Goal: Task Accomplishment & Management: Complete application form

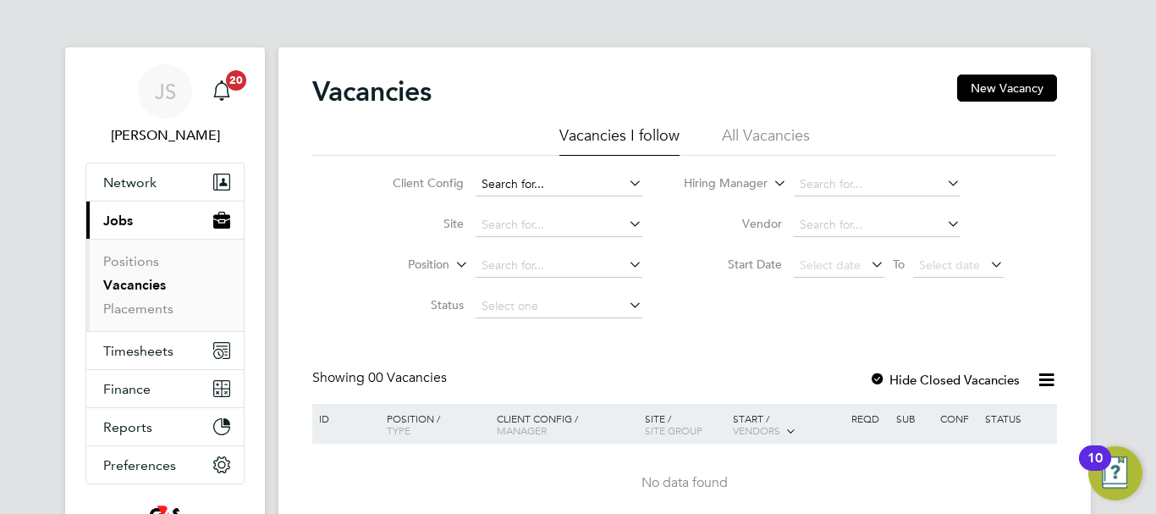
click at [562, 186] on input at bounding box center [559, 185] width 167 height 24
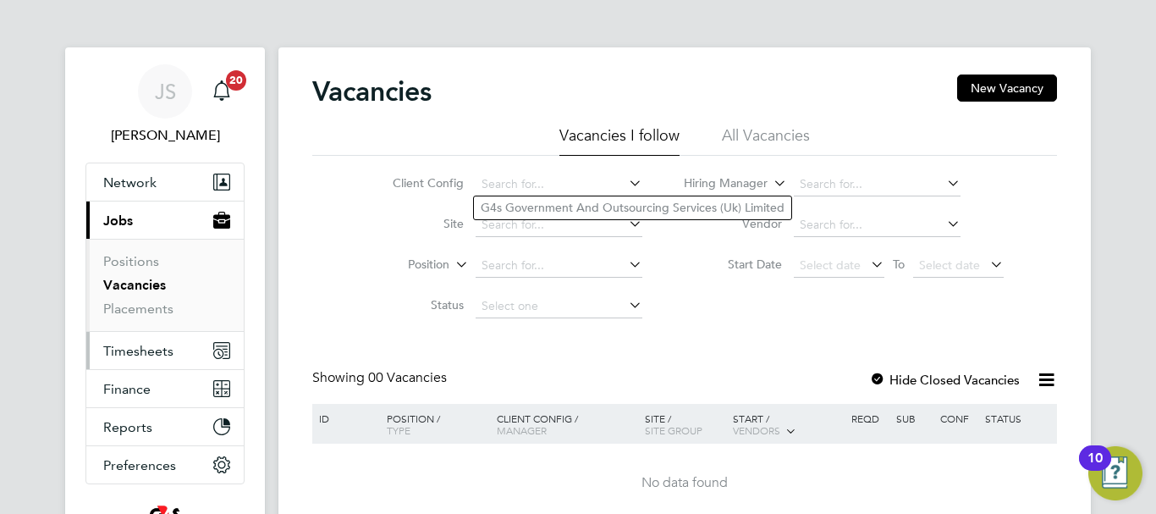
click at [116, 352] on span "Timesheets" at bounding box center [138, 351] width 70 height 16
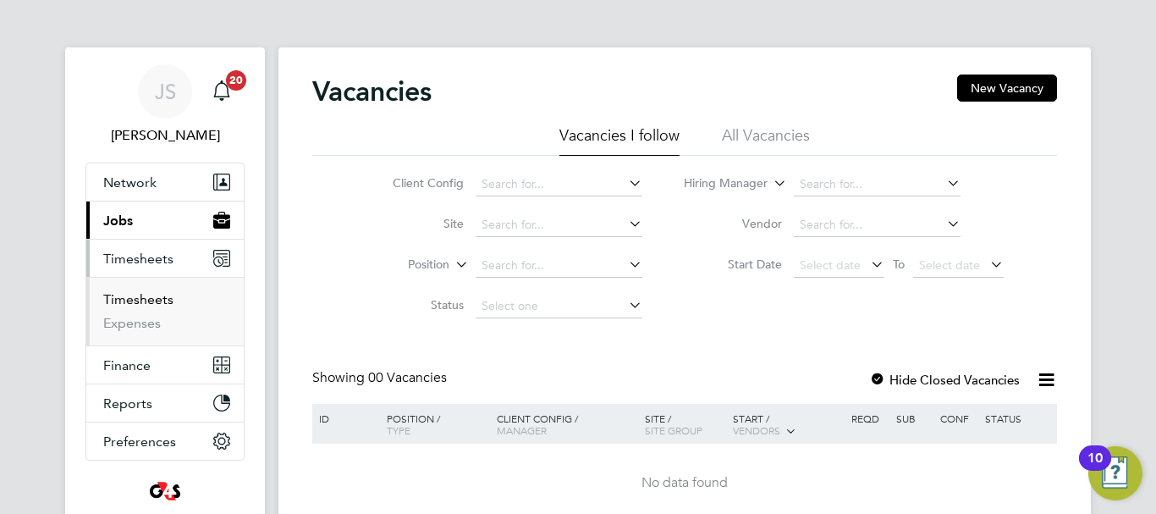
click at [133, 295] on link "Timesheets" at bounding box center [138, 299] width 70 height 16
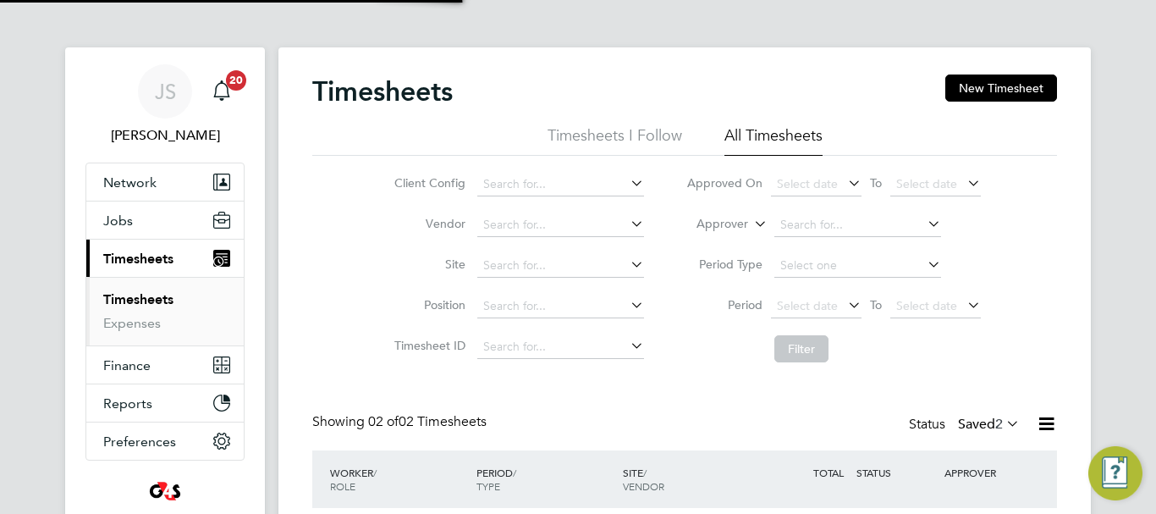
scroll to position [43, 147]
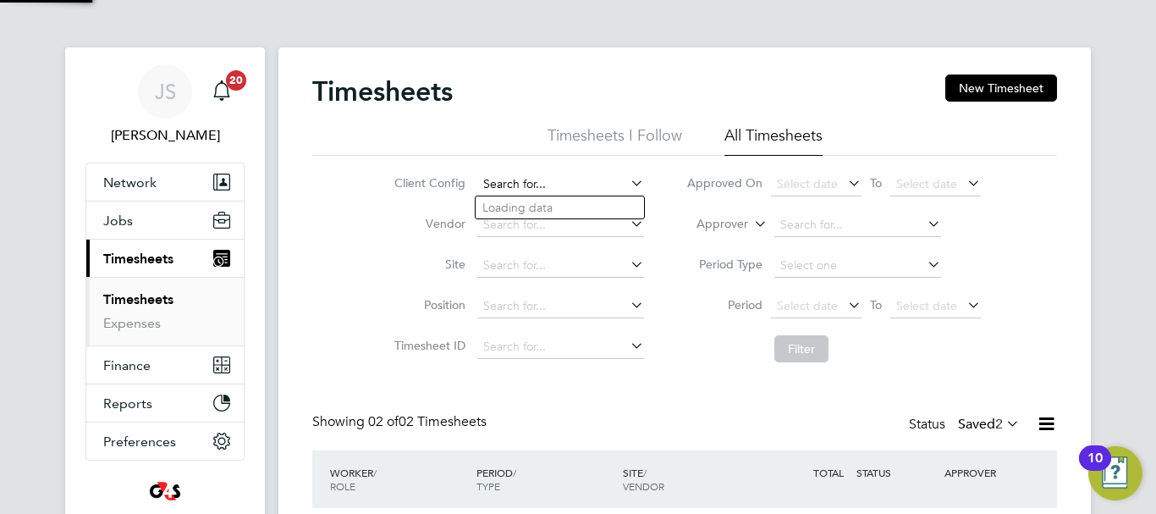
click at [588, 181] on input at bounding box center [560, 185] width 167 height 24
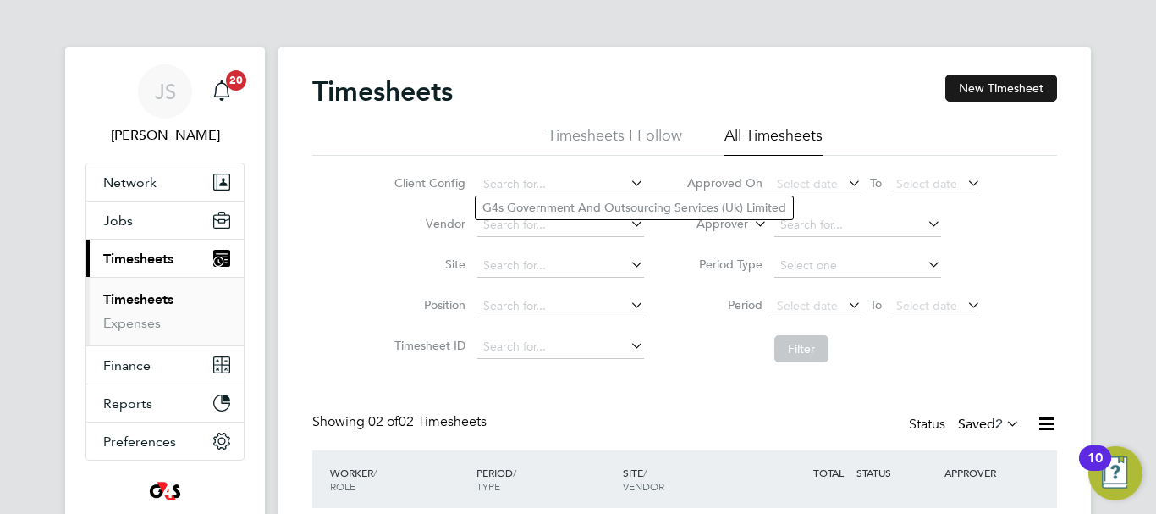
click at [1015, 92] on button "New Timesheet" at bounding box center [1002, 87] width 112 height 27
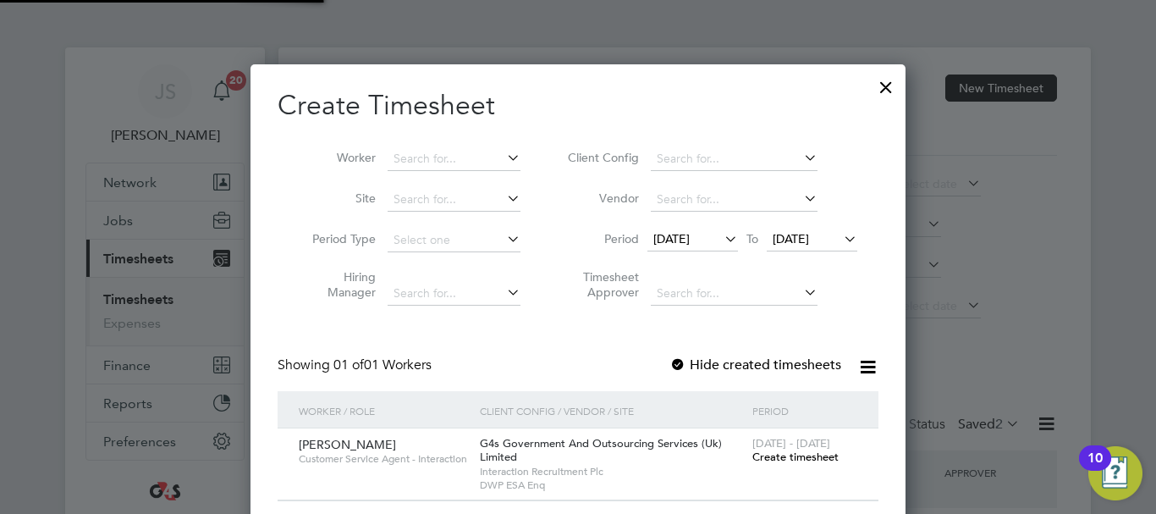
scroll to position [471, 656]
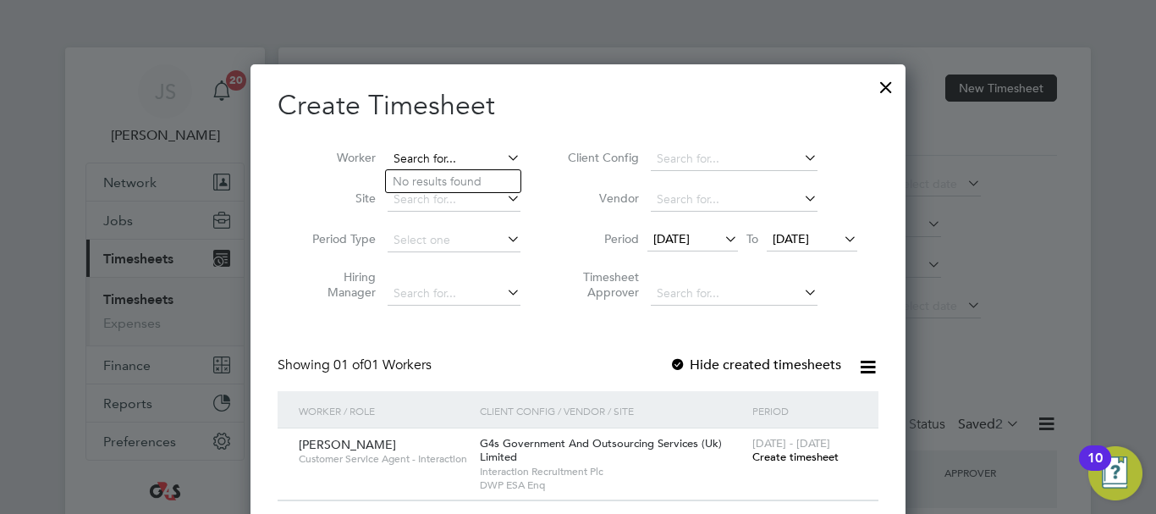
click at [466, 154] on input at bounding box center [454, 159] width 133 height 24
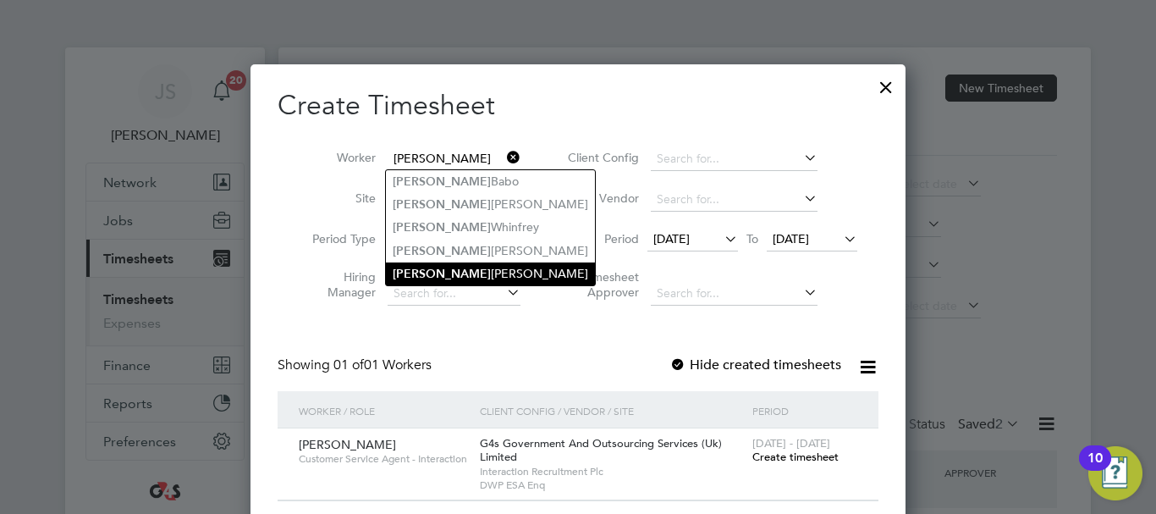
click at [444, 263] on li "Kyle Waite" at bounding box center [490, 273] width 209 height 23
type input "Kyle Waite"
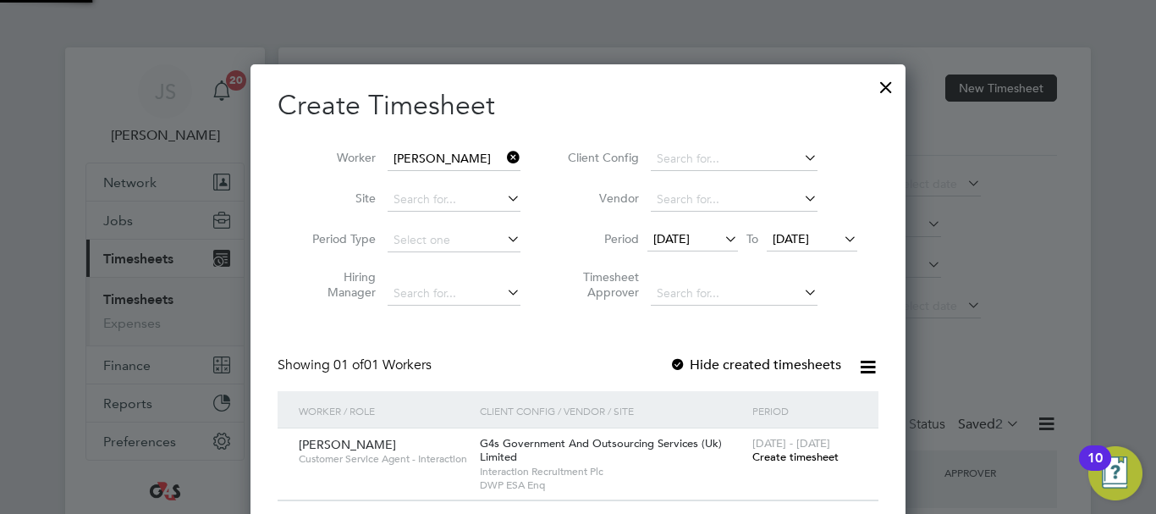
click at [533, 261] on li "Hiring Manager" at bounding box center [409, 287] width 263 height 53
click at [791, 456] on span "Create timesheet" at bounding box center [796, 456] width 86 height 14
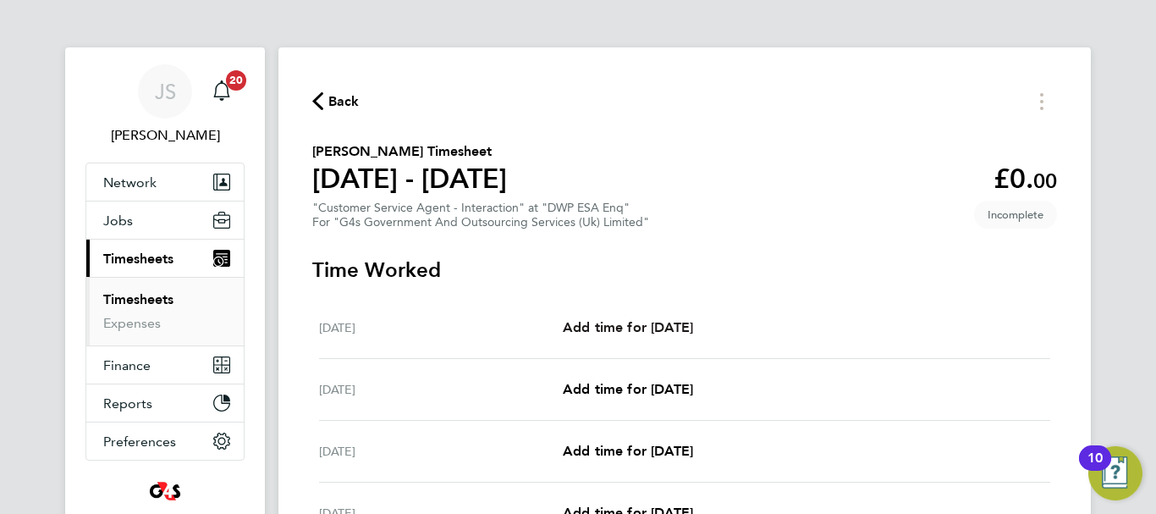
click at [641, 327] on span "Add time for Mon 25 Aug" at bounding box center [628, 327] width 130 height 16
select select "30"
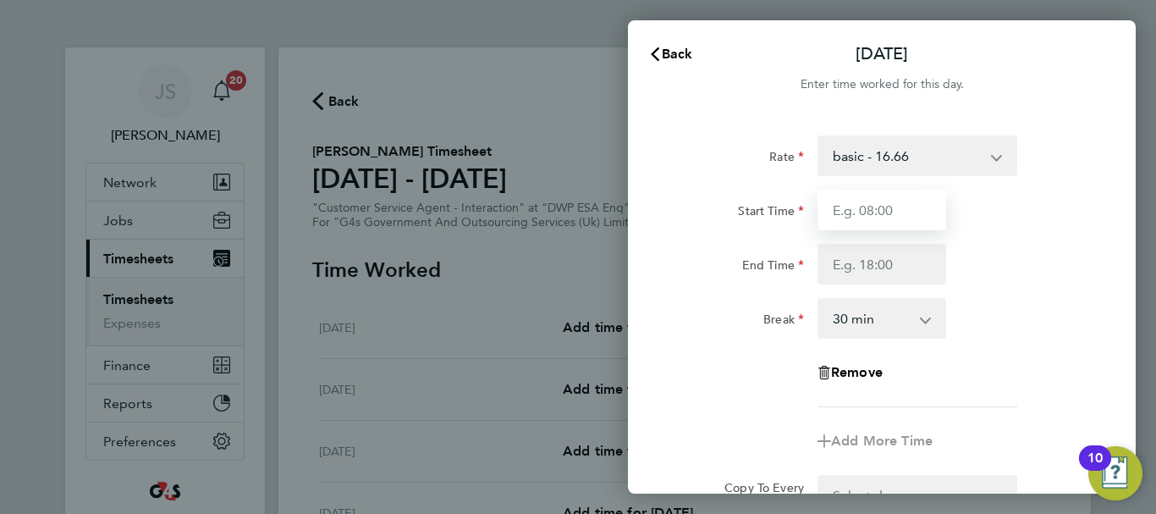
click at [914, 205] on input "Start Time" at bounding box center [882, 210] width 129 height 41
type input "07:45"
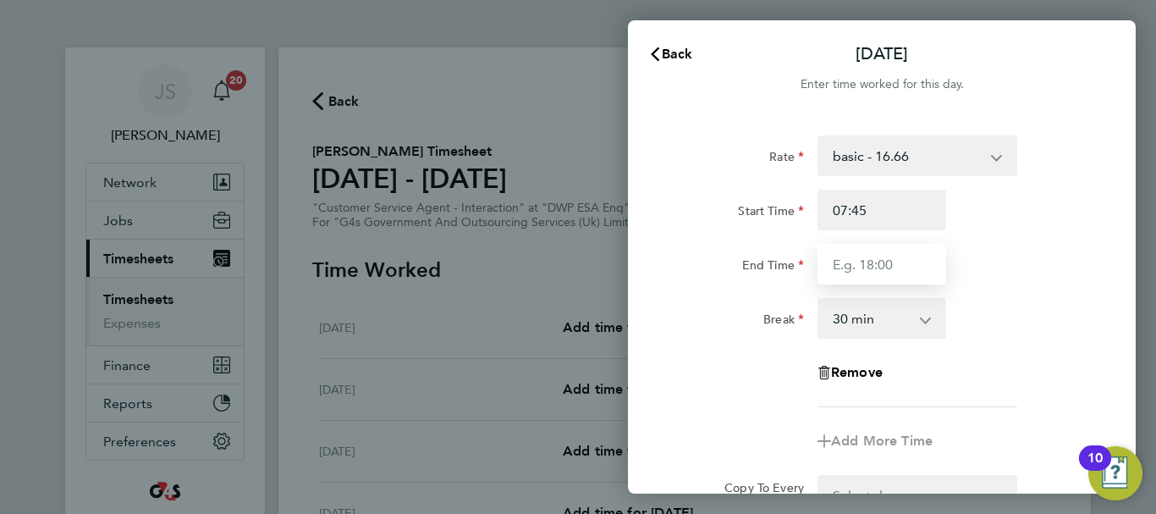
click at [870, 267] on input "End Time" at bounding box center [882, 264] width 129 height 41
type input "15:45"
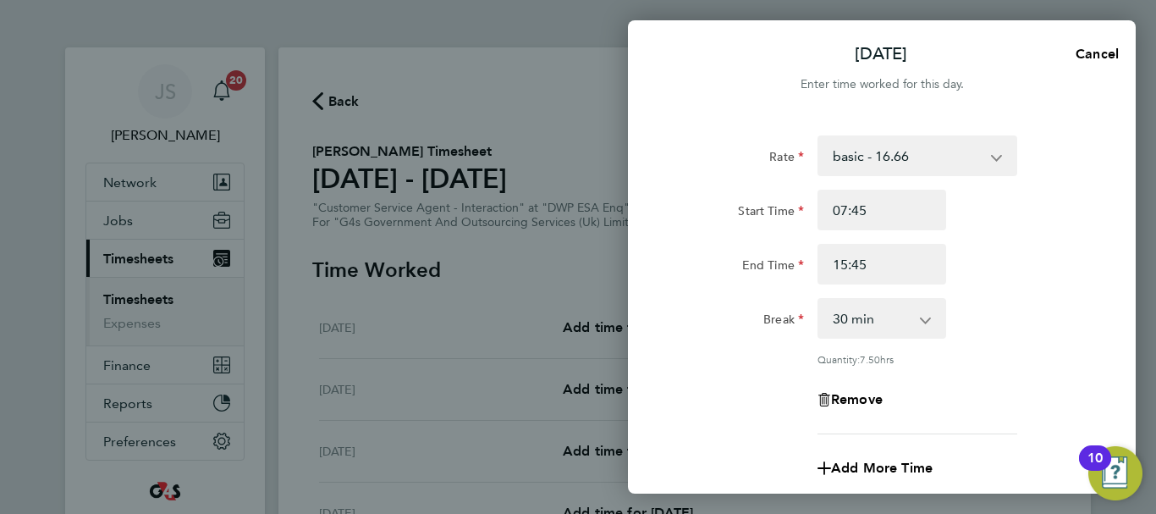
click at [1052, 253] on div "End Time 15:45" at bounding box center [882, 264] width 427 height 41
click at [990, 152] on select "basic - 16.66 x1.5 - 24.73 Annual Leave System Issue Paid - 16.66 Sick Bank Hol…" at bounding box center [907, 155] width 176 height 37
select select "30"
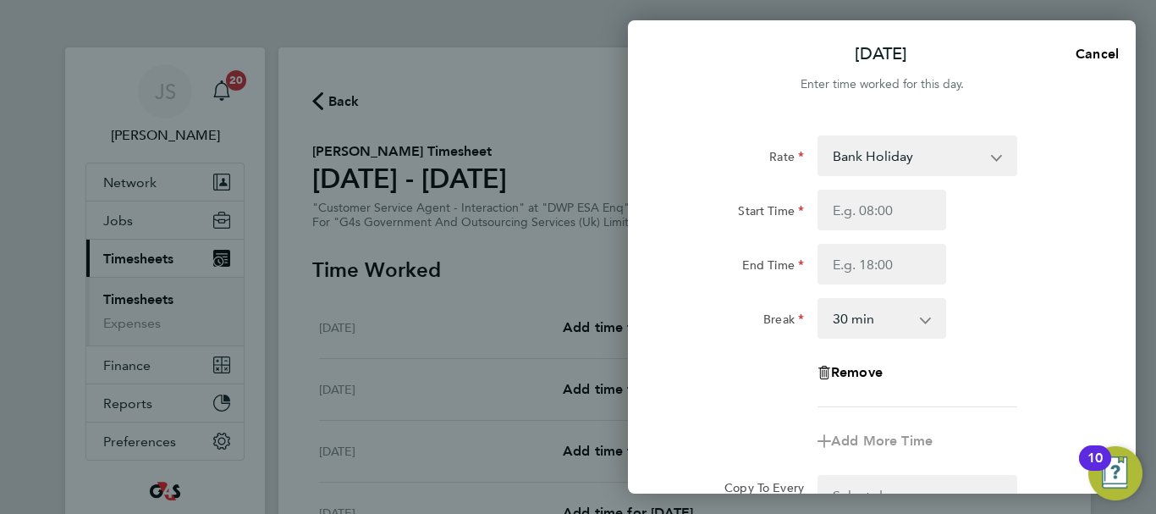
click at [999, 266] on div "End Time" at bounding box center [882, 264] width 427 height 41
click at [894, 213] on input "Start Time" at bounding box center [882, 210] width 129 height 41
type input "07:45"
click at [884, 272] on input "End Time" at bounding box center [882, 264] width 129 height 41
type input "15:15"
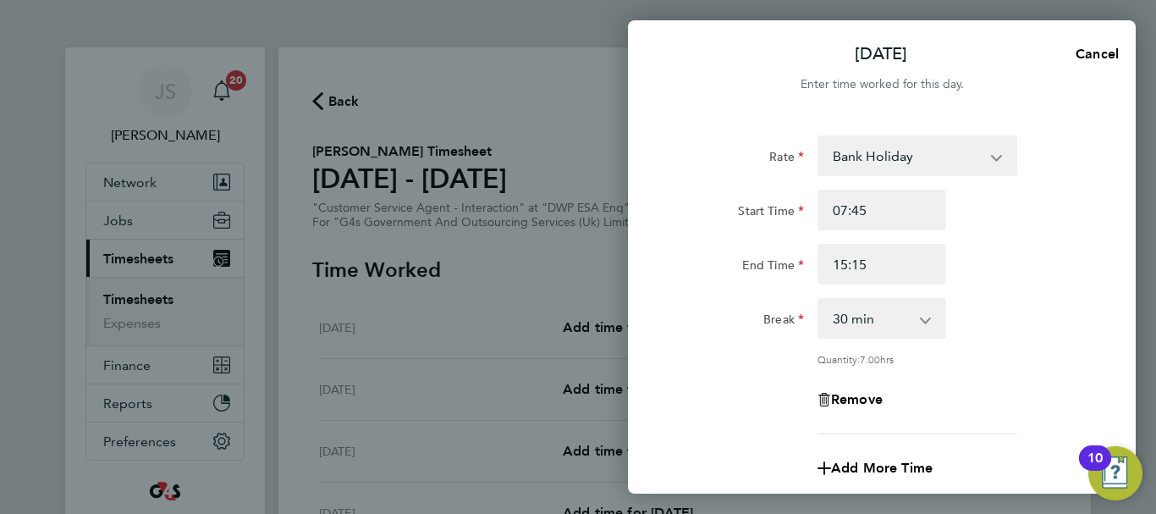
click at [1056, 321] on div "Break 0 min 15 min 30 min 45 min 60 min 75 min 90 min" at bounding box center [882, 318] width 427 height 41
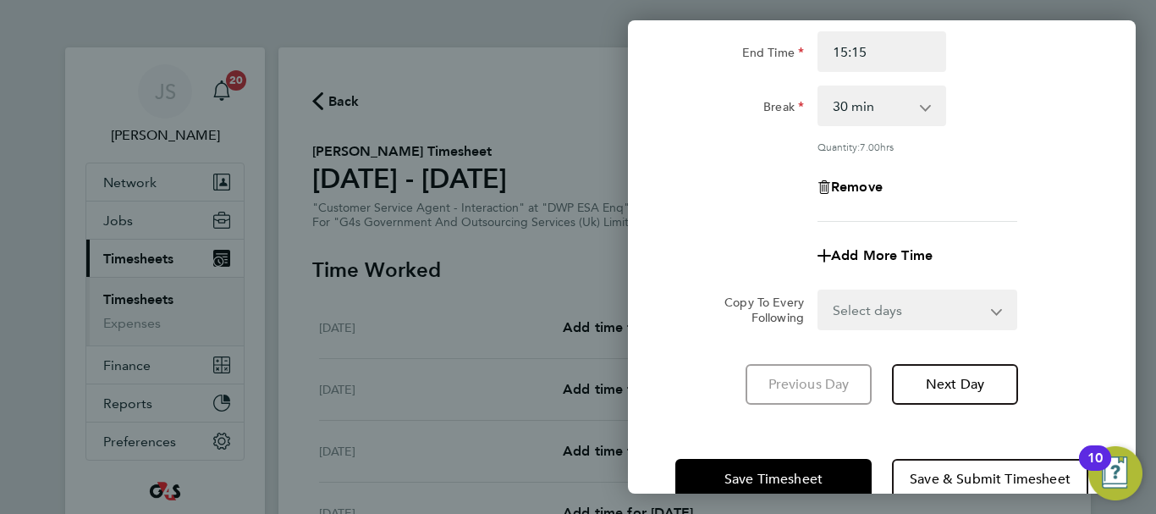
scroll to position [251, 0]
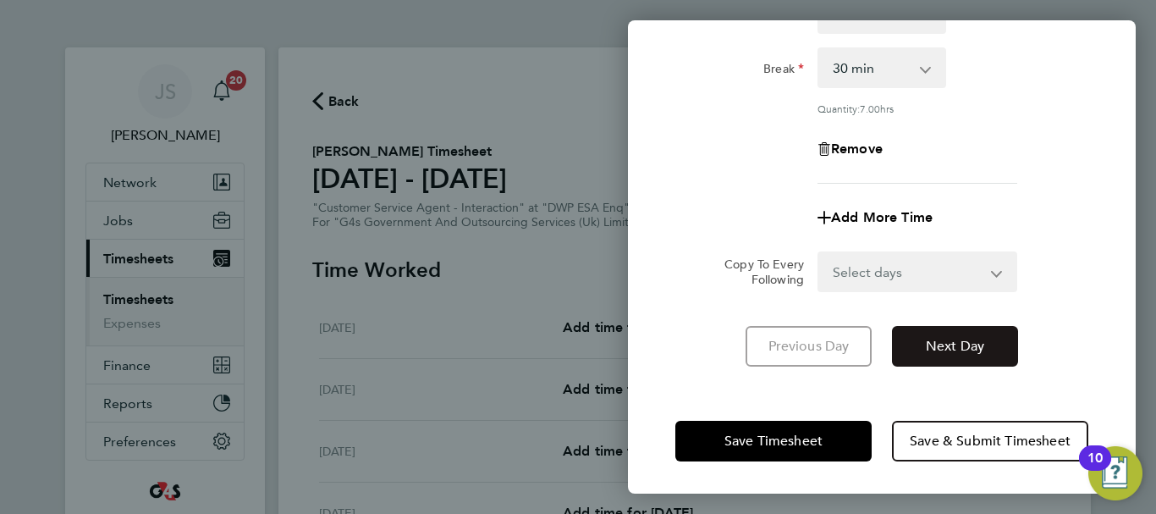
click at [973, 339] on span "Next Day" at bounding box center [955, 346] width 58 height 17
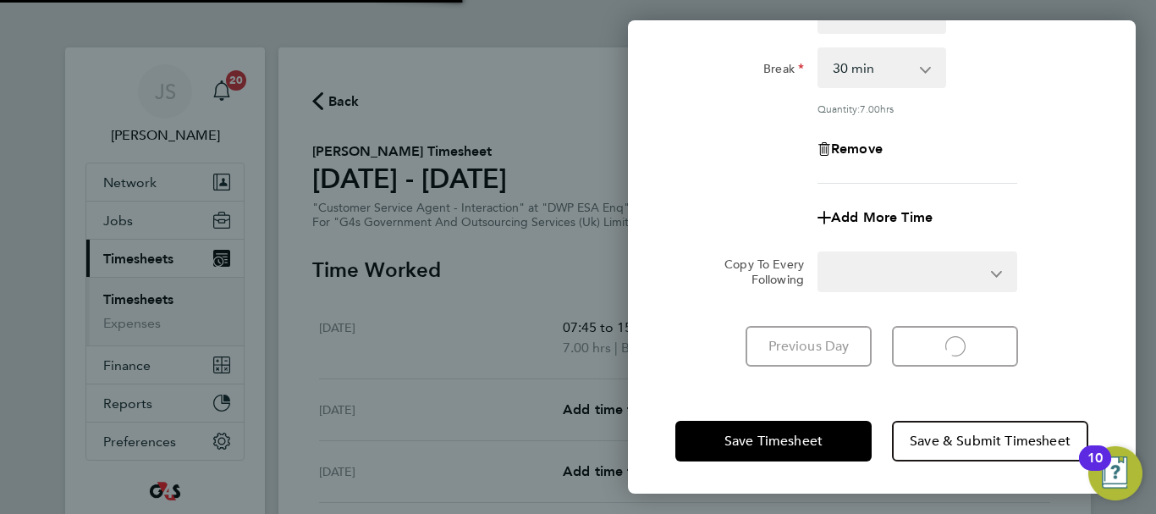
select select "30"
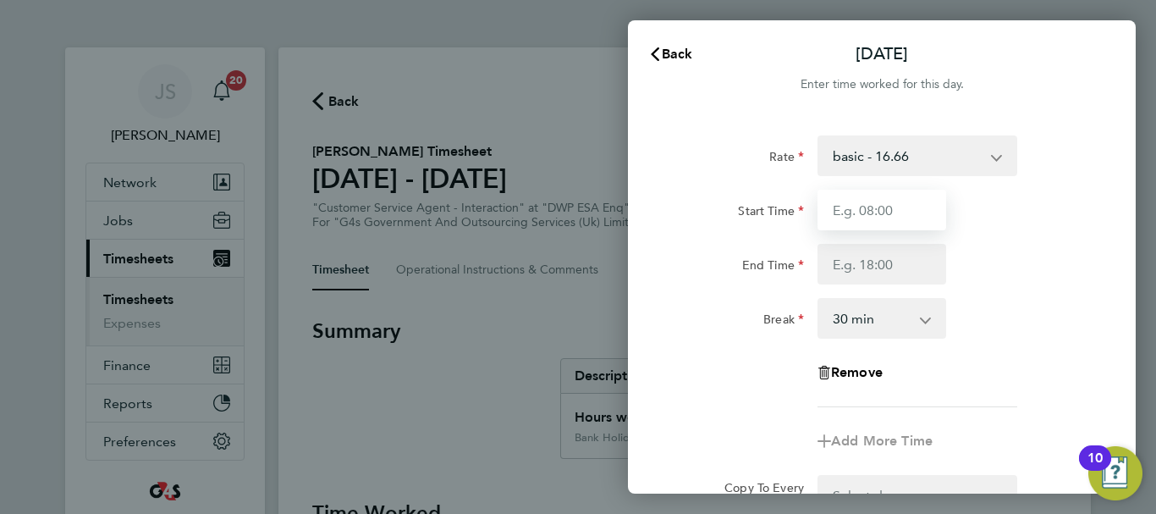
drag, startPoint x: 470, startPoint y: 513, endPoint x: 885, endPoint y: 212, distance: 512.7
click at [885, 212] on input "Start Time" at bounding box center [882, 210] width 129 height 41
type input "07:45"
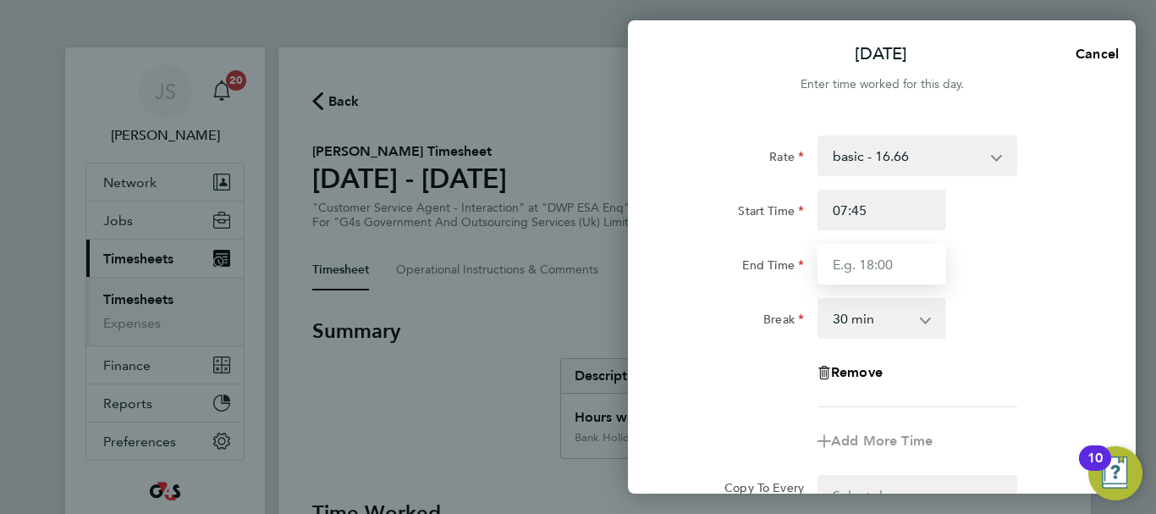
click at [888, 275] on input "End Time" at bounding box center [882, 264] width 129 height 41
type input "15:30"
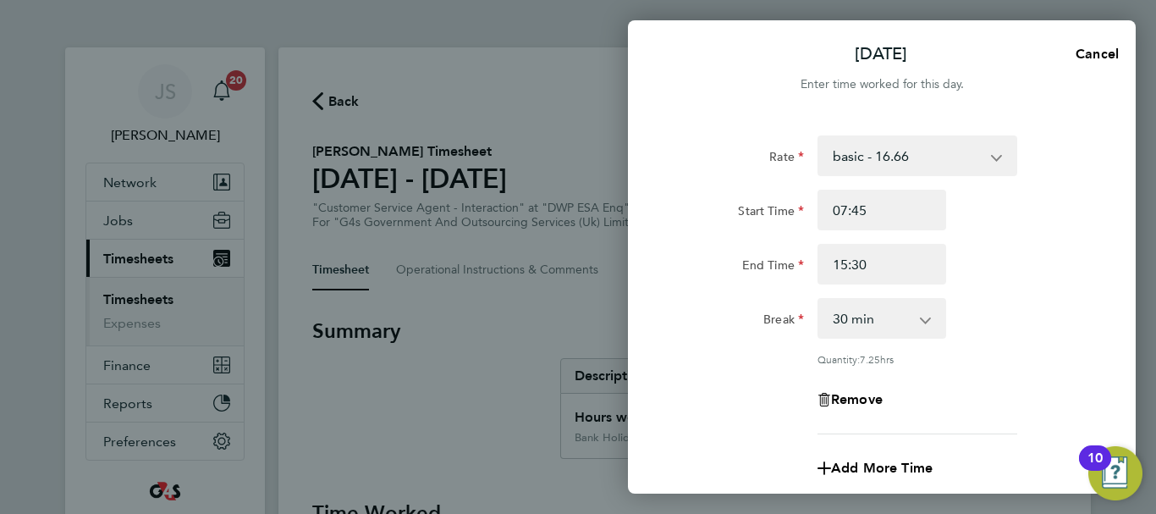
click at [1061, 277] on div "End Time 15:30" at bounding box center [882, 264] width 427 height 41
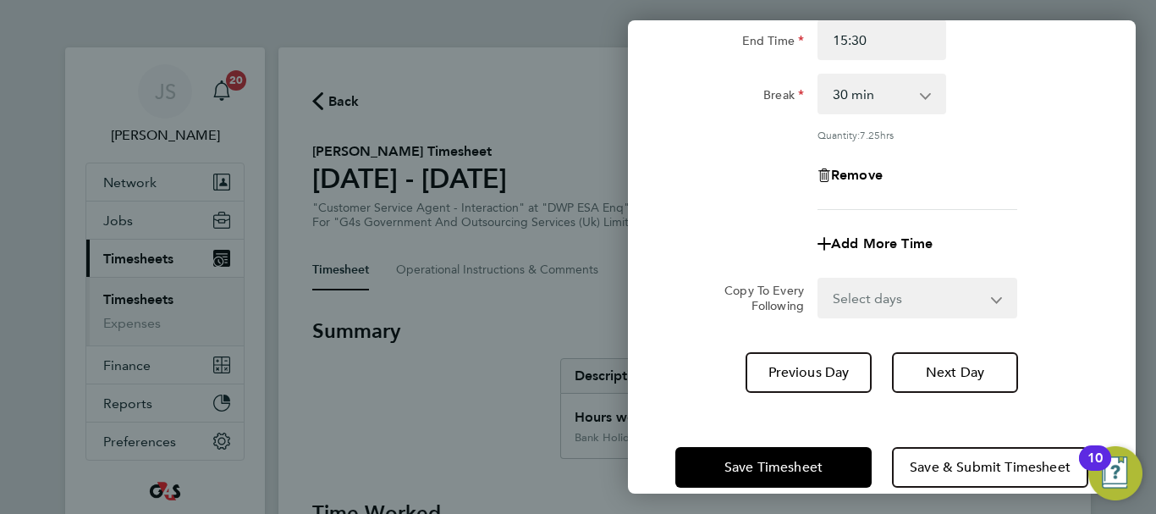
scroll to position [251, 0]
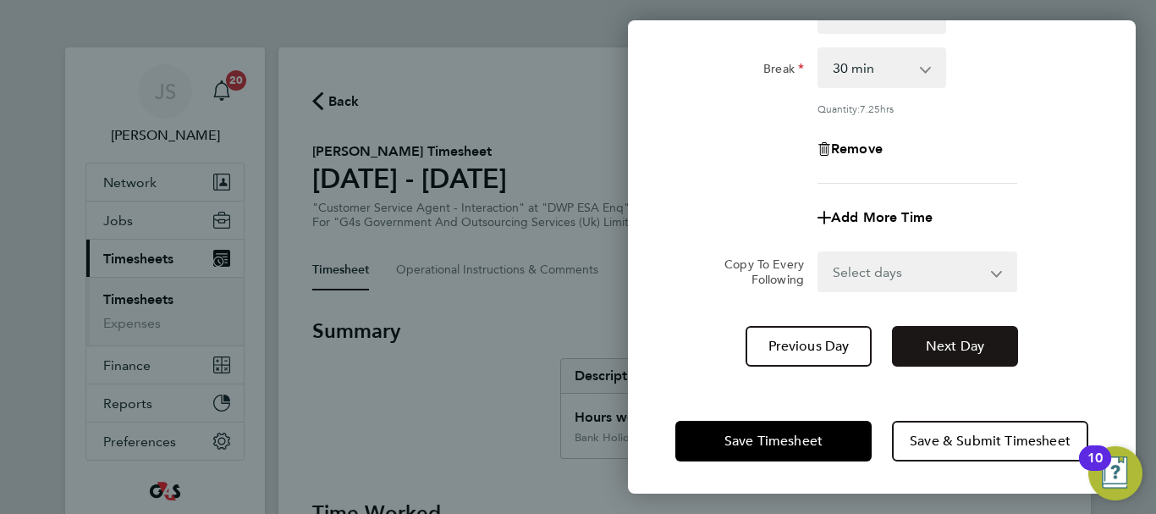
click at [967, 345] on span "Next Day" at bounding box center [955, 346] width 58 height 17
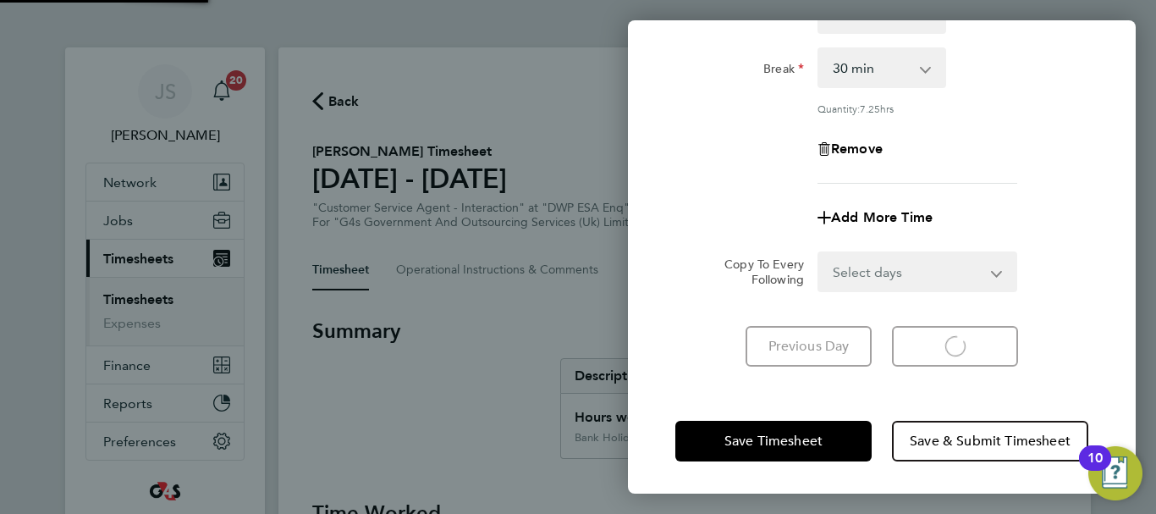
select select "30"
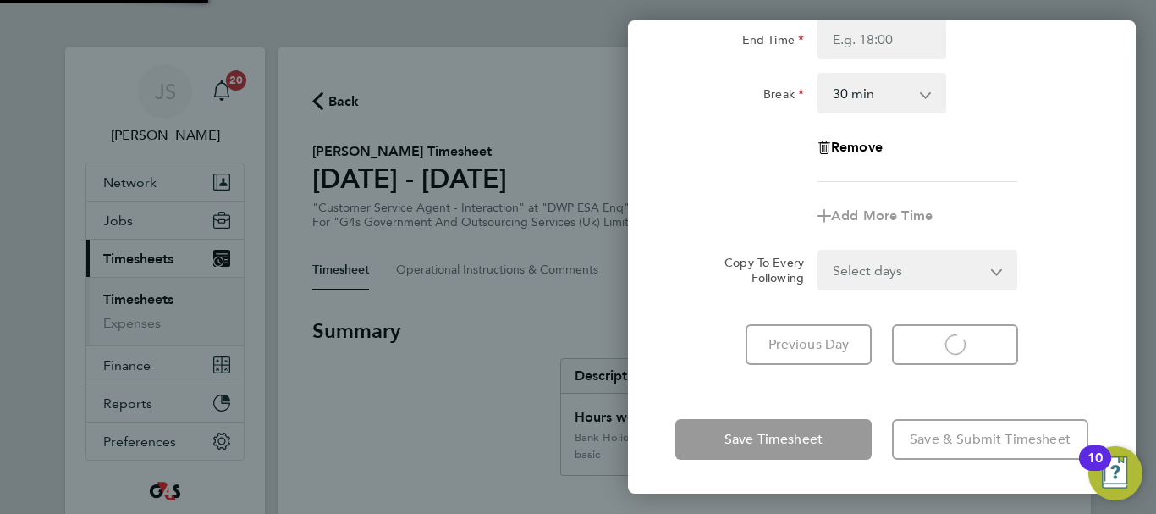
scroll to position [225, 0]
select select "30"
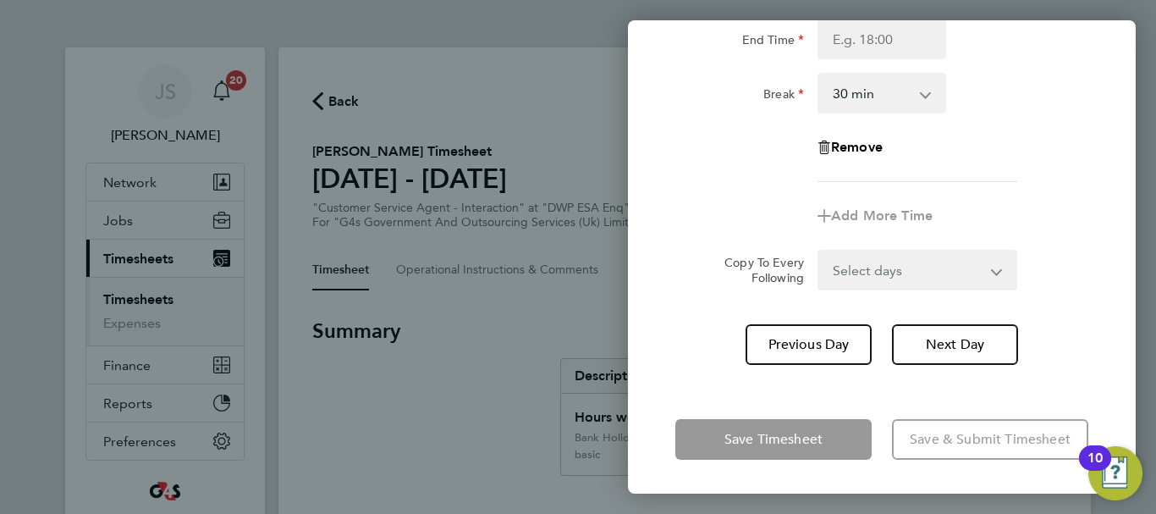
click at [1039, 273] on div "Copy To Every Following Select days Day Weekday (Mon-Fri) Weekend (Sat-Sun) Thu…" at bounding box center [882, 270] width 427 height 41
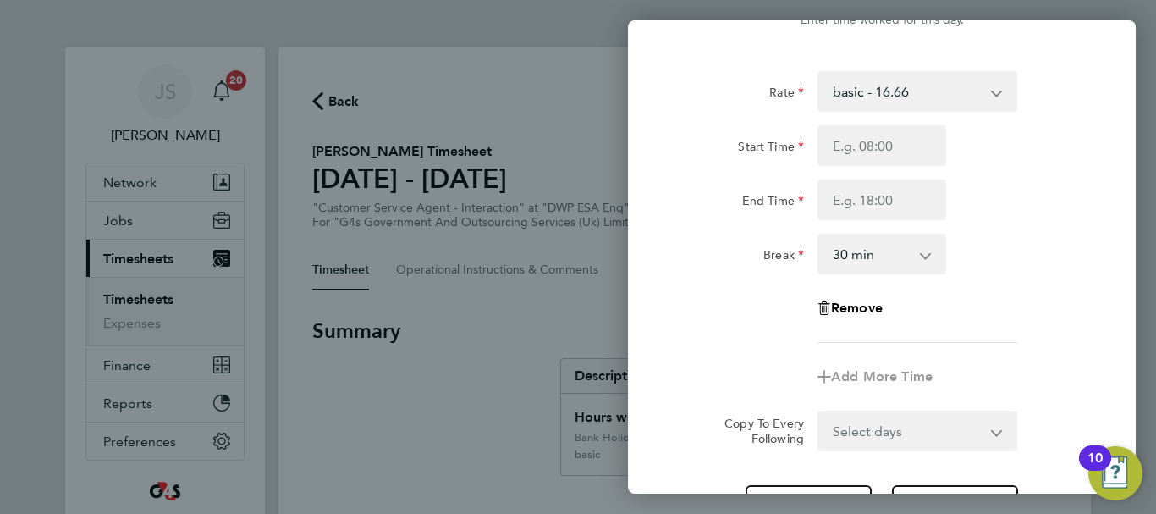
scroll to position [0, 0]
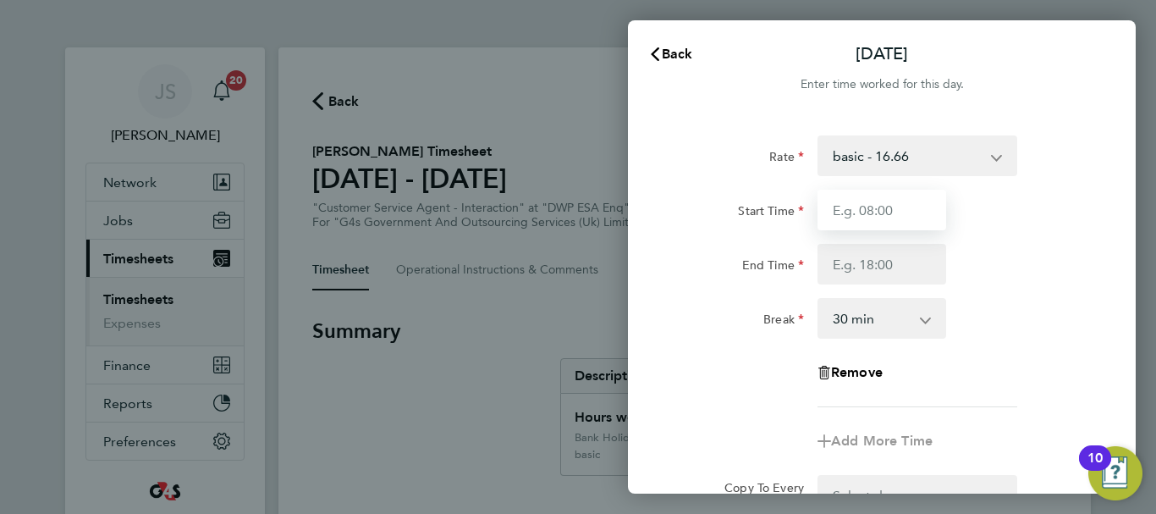
click at [887, 221] on input "Start Time" at bounding box center [882, 210] width 129 height 41
type input "07:45"
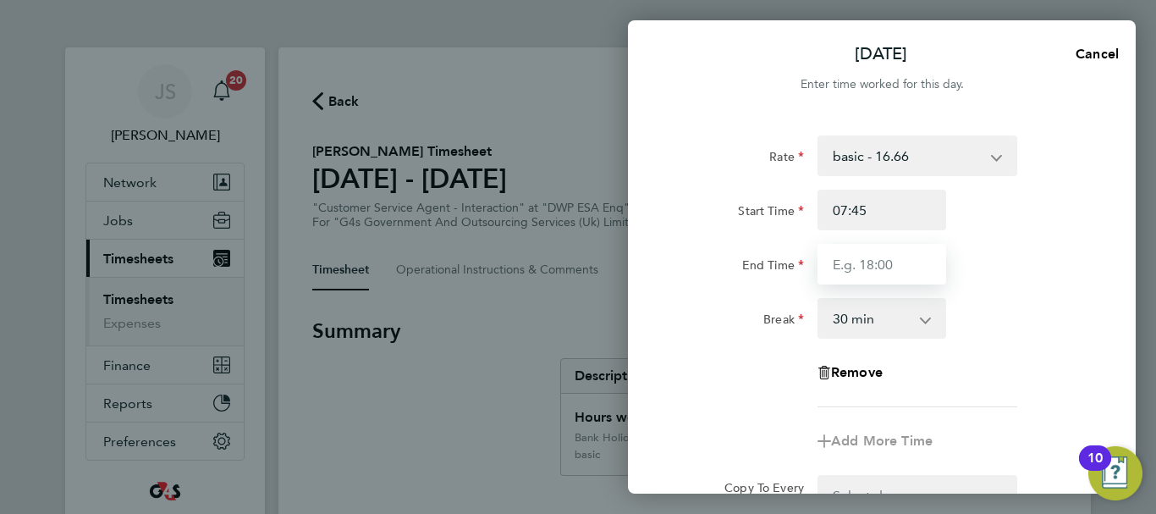
click at [875, 269] on input "End Time" at bounding box center [882, 264] width 129 height 41
type input "16:35"
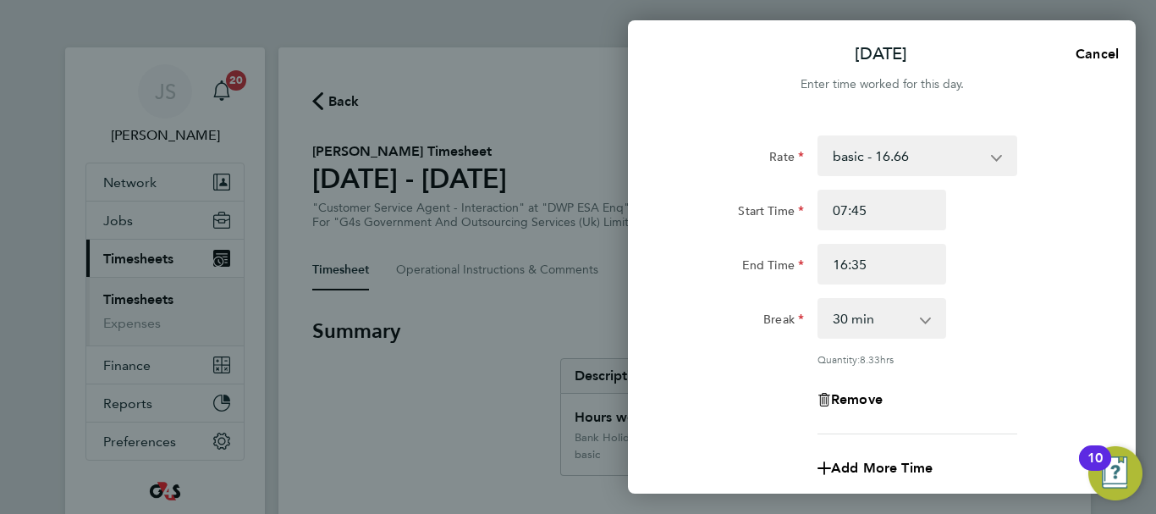
click at [1064, 269] on div "End Time 16:35" at bounding box center [882, 264] width 427 height 41
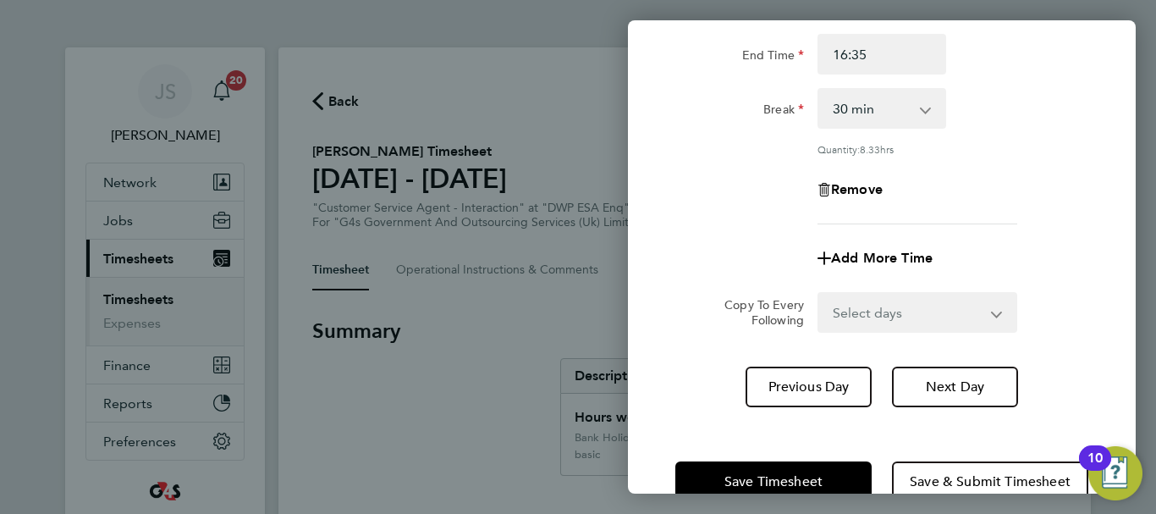
scroll to position [251, 0]
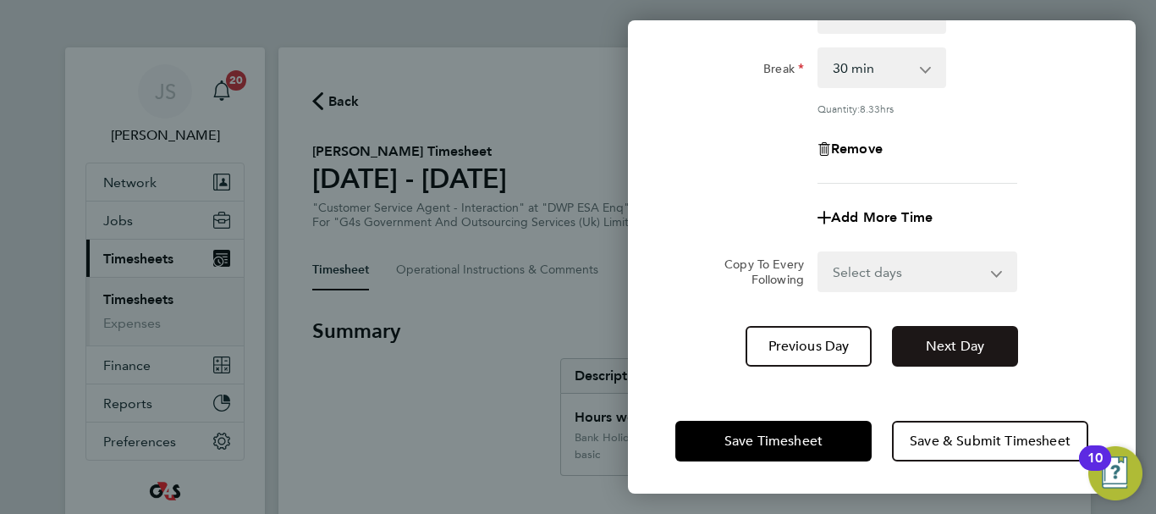
click at [954, 346] on span "Next Day" at bounding box center [955, 346] width 58 height 17
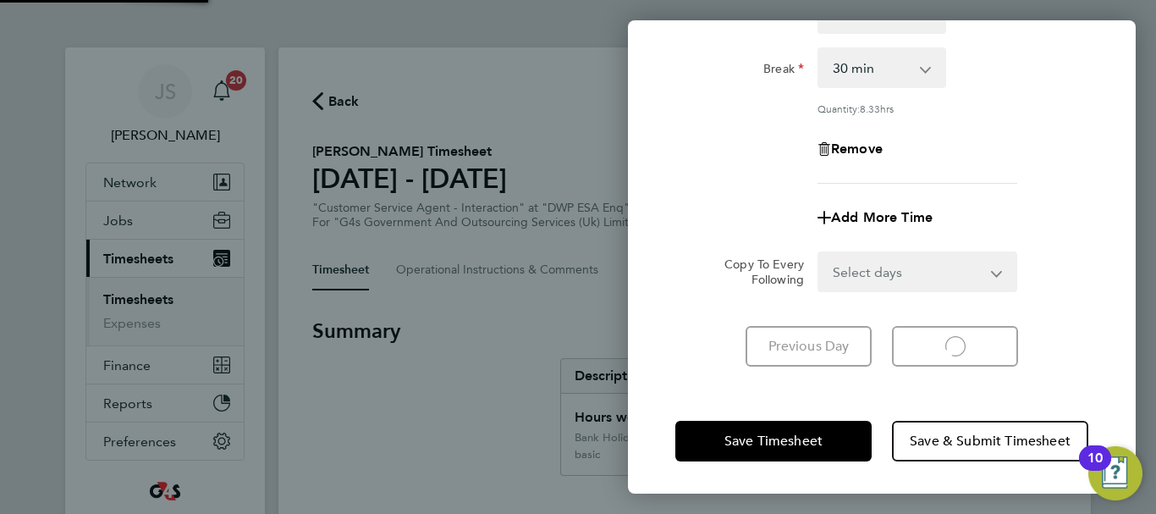
scroll to position [225, 0]
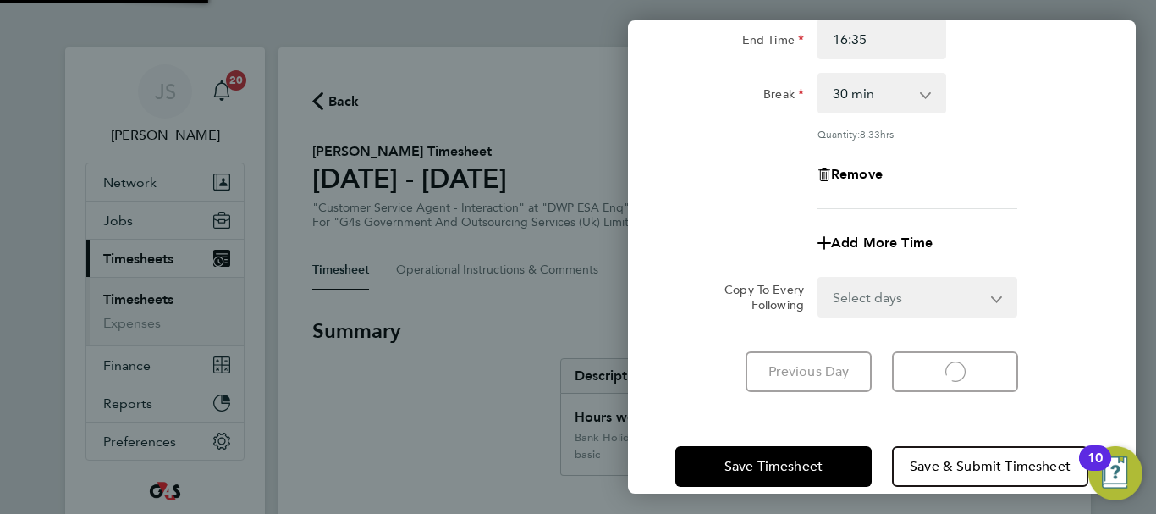
select select "30"
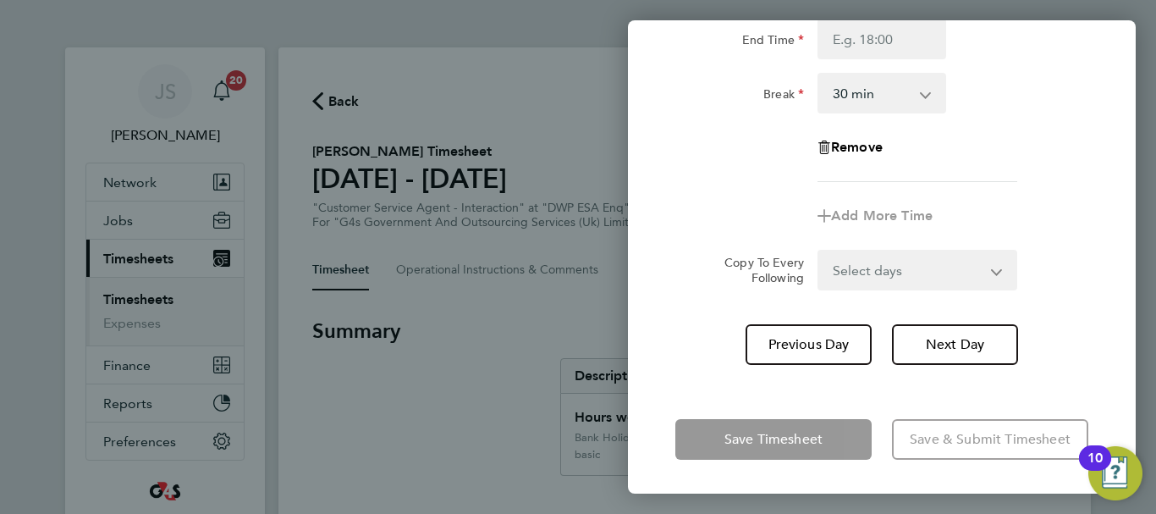
click at [904, 151] on app-form-button "Remove" at bounding box center [882, 148] width 129 height 14
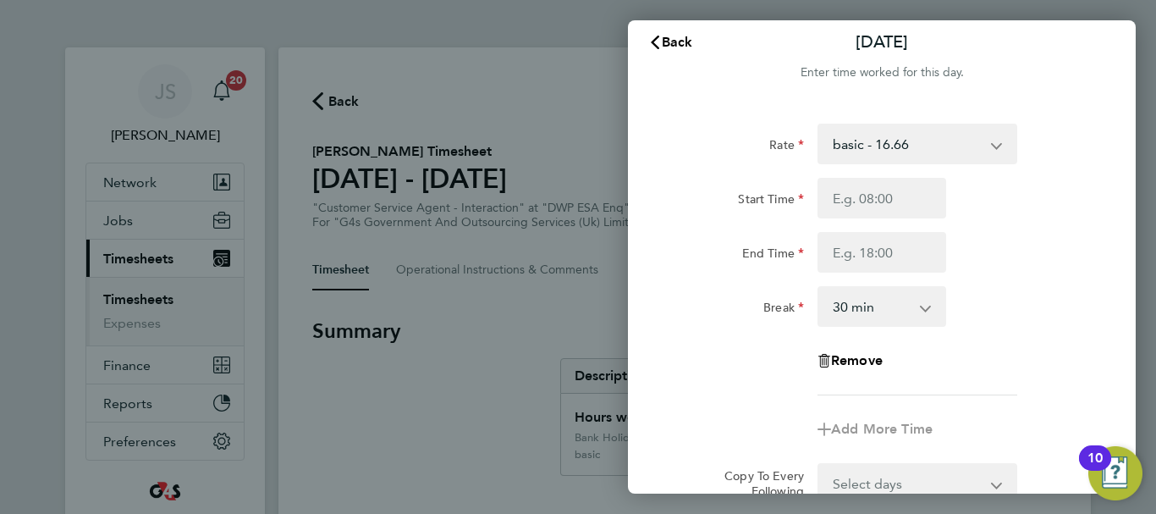
scroll to position [0, 0]
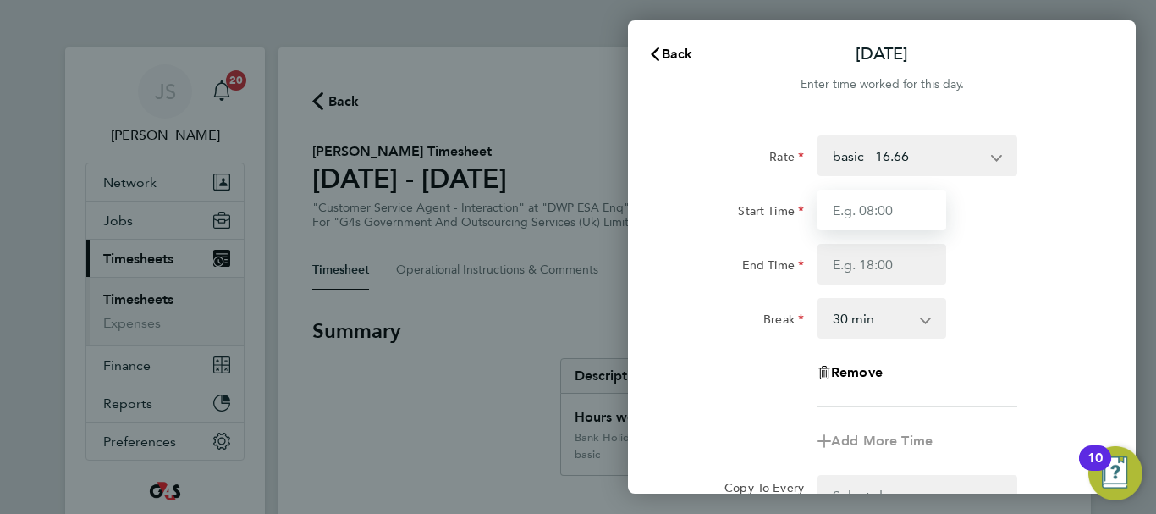
click at [863, 201] on input "Start Time" at bounding box center [882, 210] width 129 height 41
type input "07:45"
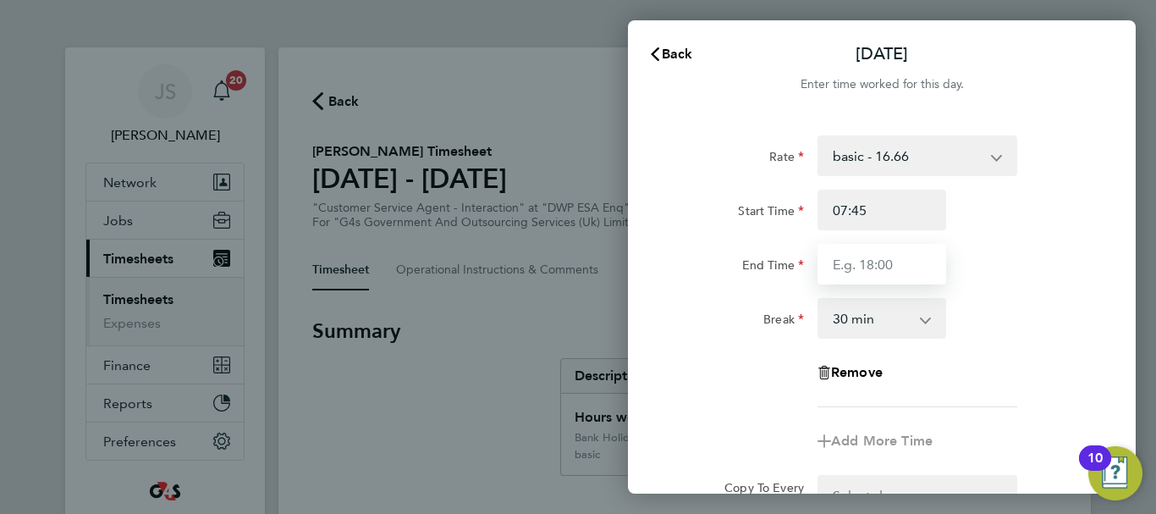
click at [871, 272] on input "End Time" at bounding box center [882, 264] width 129 height 41
type input "16:00"
click at [957, 296] on div "Rate basic - 16.66 x1.5 - 24.73 Annual Leave System Issue Paid - 16.66 Sick Ban…" at bounding box center [881, 271] width 413 height 272
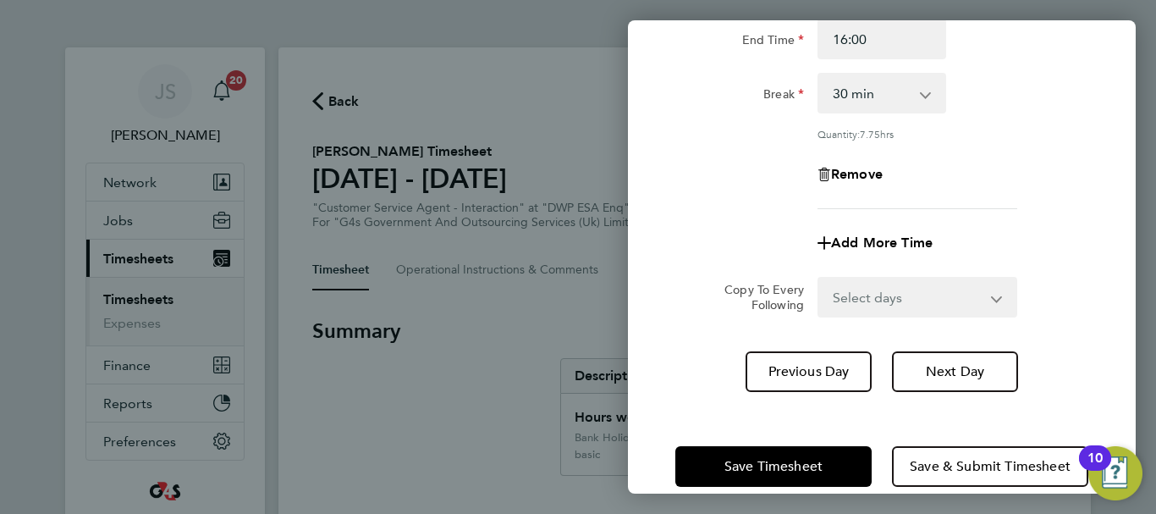
scroll to position [251, 0]
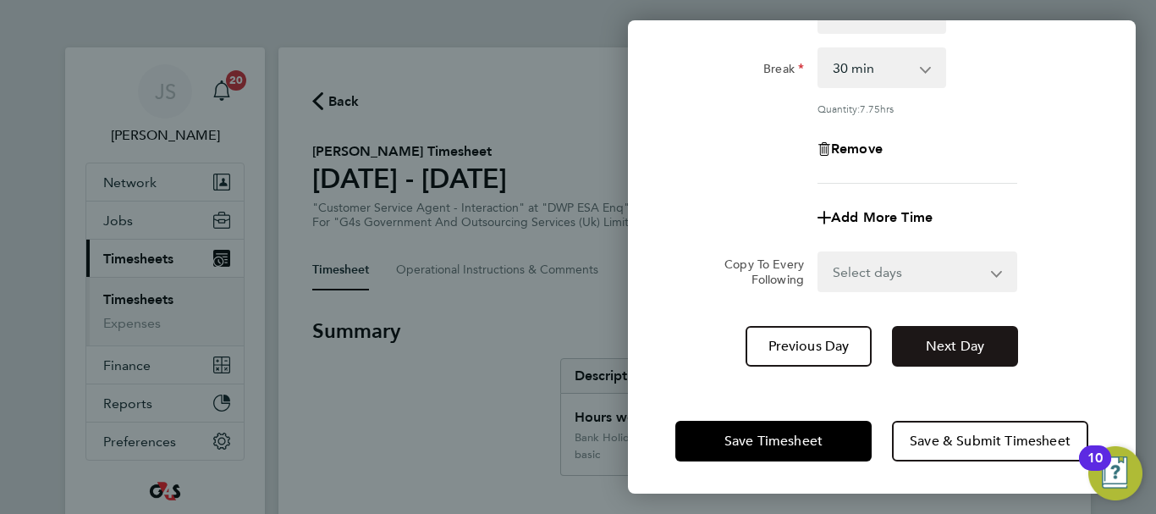
click at [941, 341] on span "Next Day" at bounding box center [955, 346] width 58 height 17
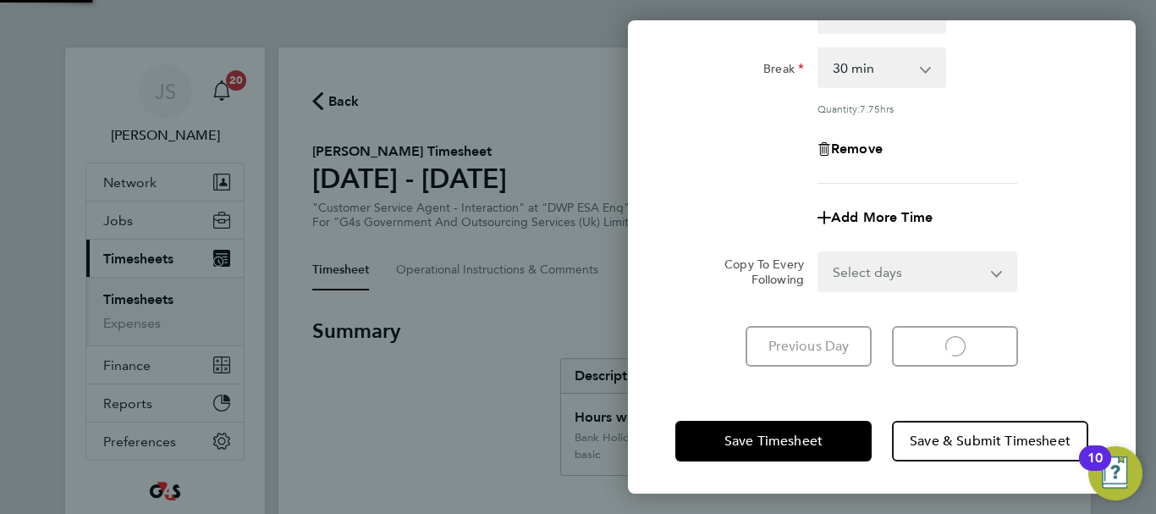
select select "30"
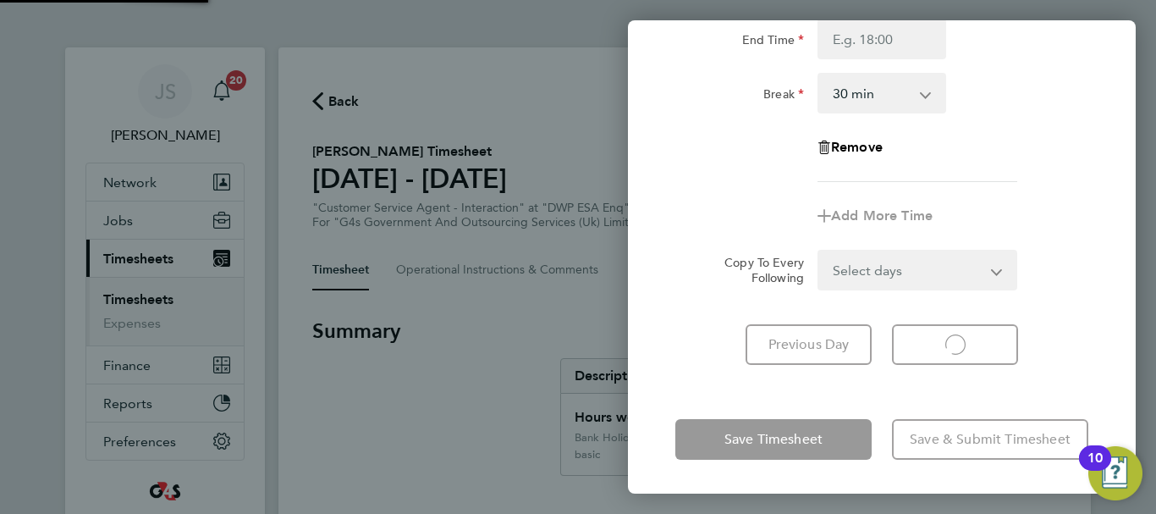
scroll to position [225, 0]
select select "30"
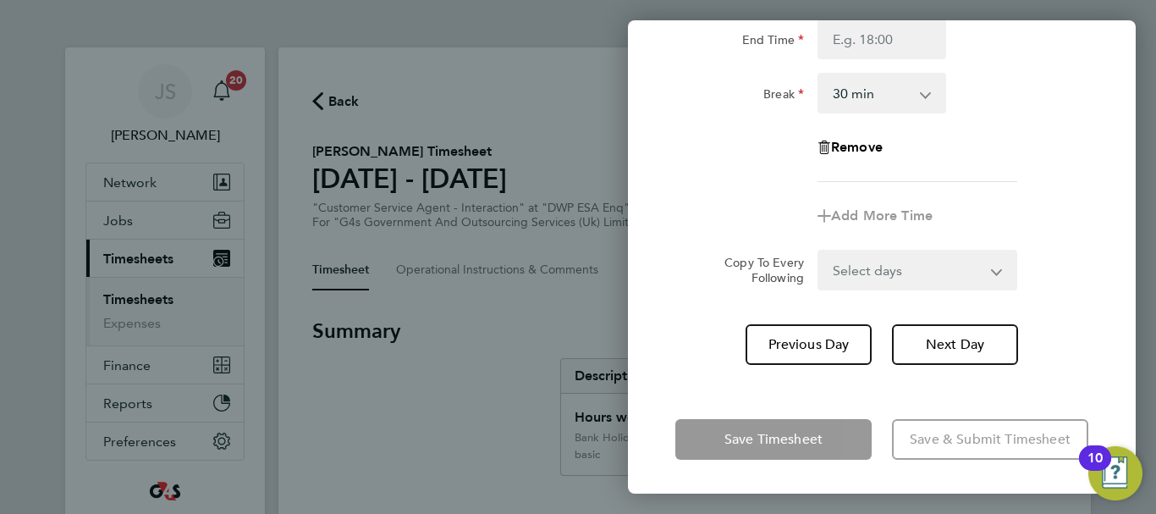
click at [1092, 125] on div "Rate basic - 16.66 x1.5 - 24.73 Annual Leave System Issue Paid - 16.66 Sick Ban…" at bounding box center [882, 137] width 508 height 495
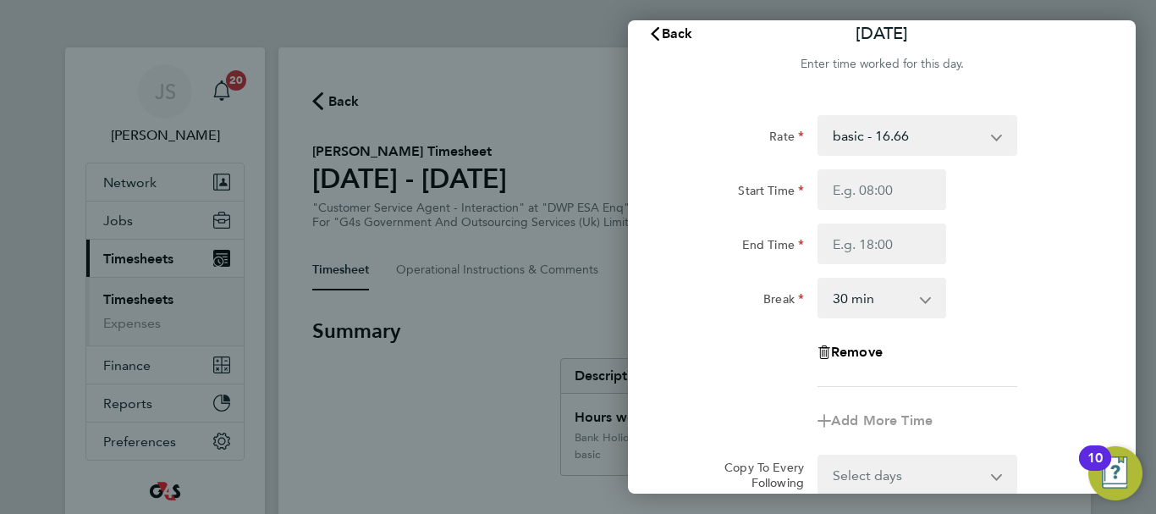
scroll to position [0, 0]
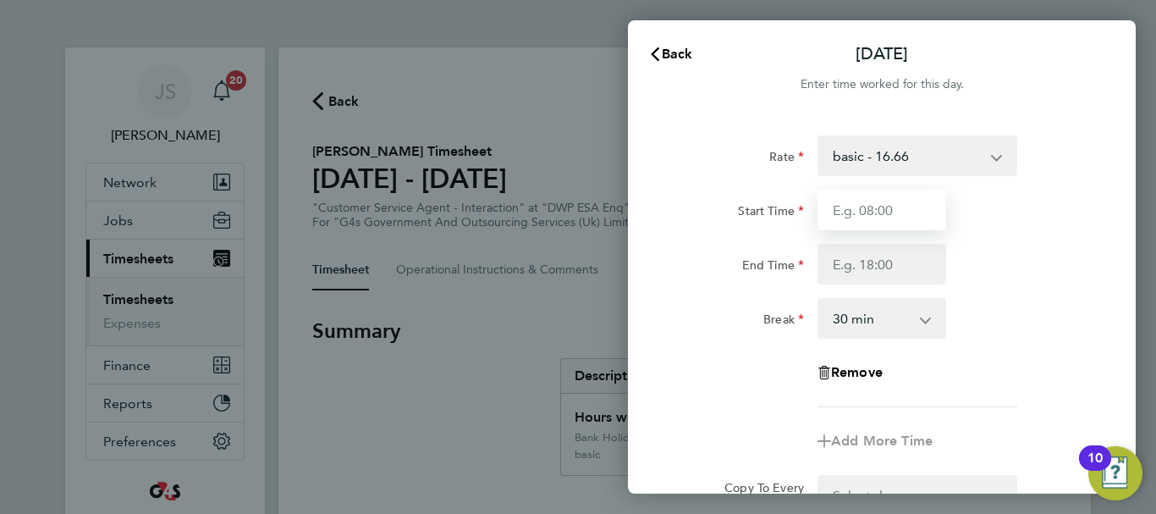
click at [889, 206] on input "Start Time" at bounding box center [882, 210] width 129 height 41
type input "07:45"
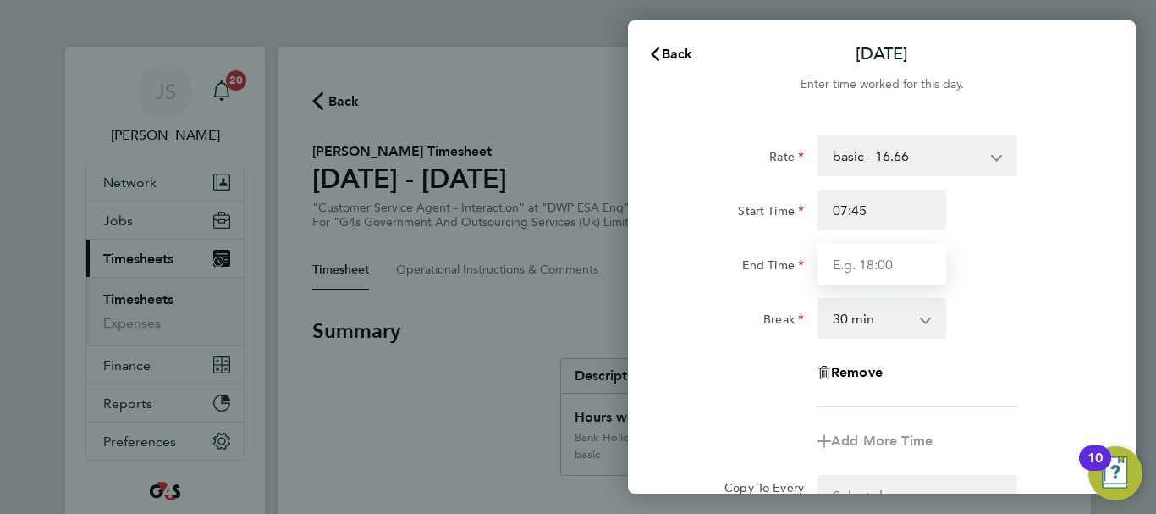
click at [879, 253] on input "End Time" at bounding box center [882, 264] width 129 height 41
type input "15:03"
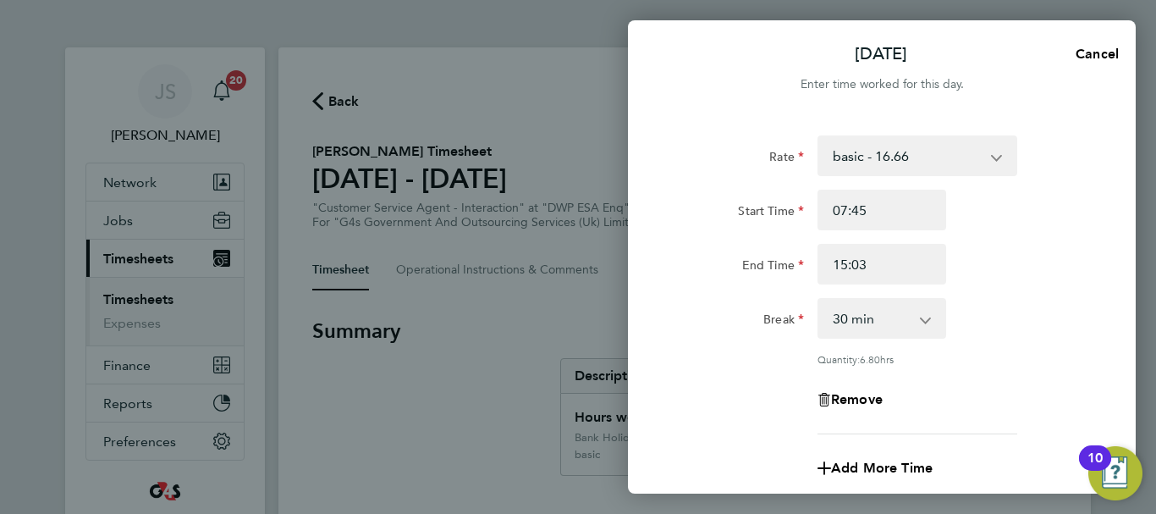
click at [1057, 278] on div "End Time 15:03" at bounding box center [882, 264] width 427 height 41
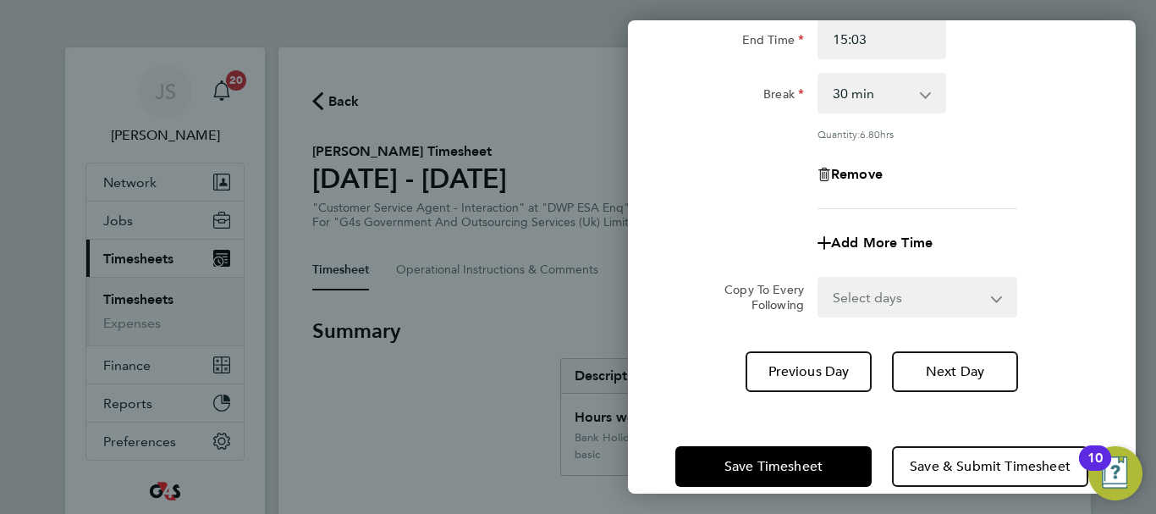
scroll to position [251, 0]
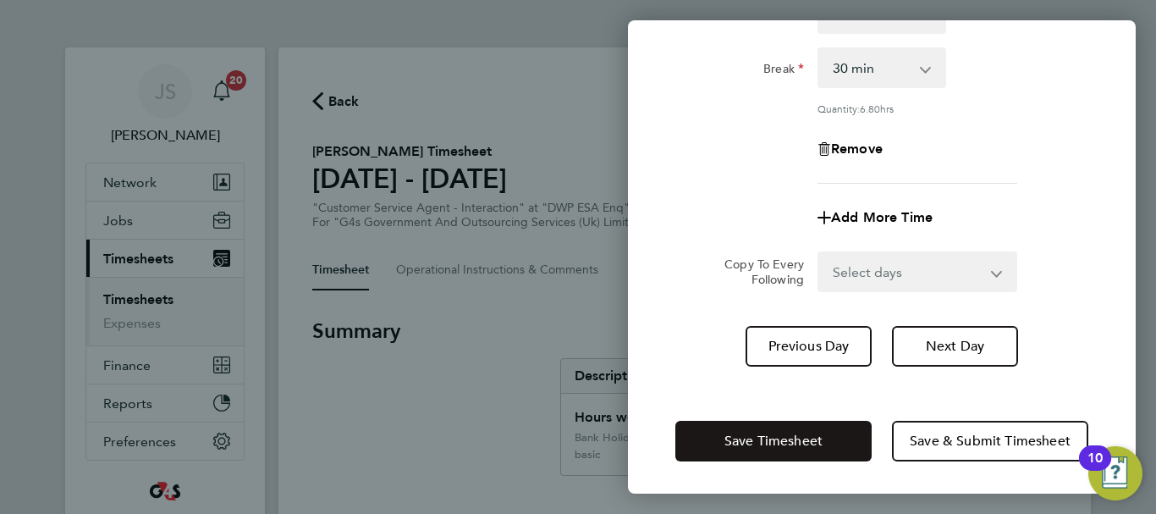
click at [802, 435] on span "Save Timesheet" at bounding box center [774, 441] width 98 height 17
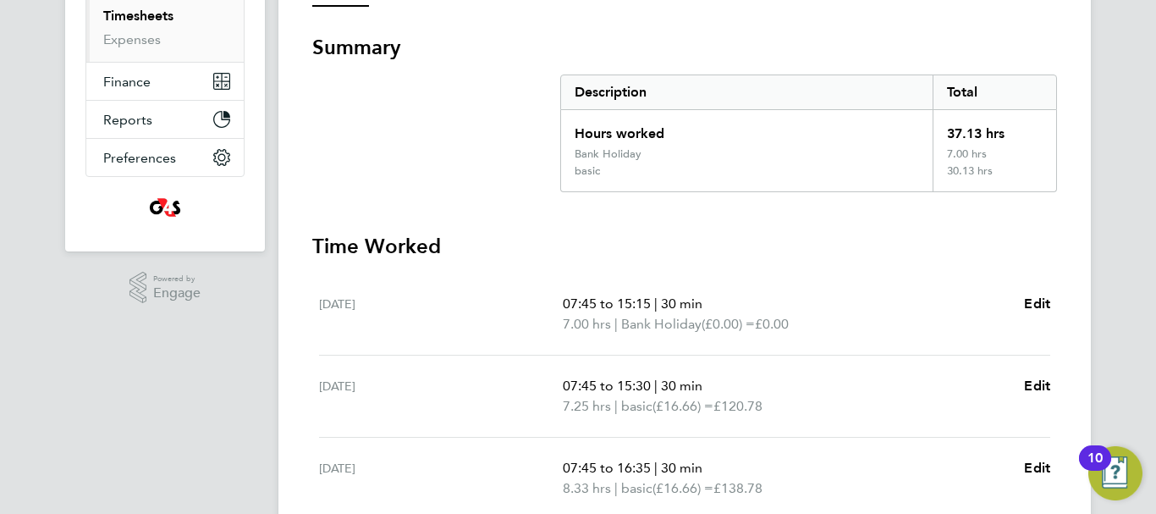
scroll to position [474, 0]
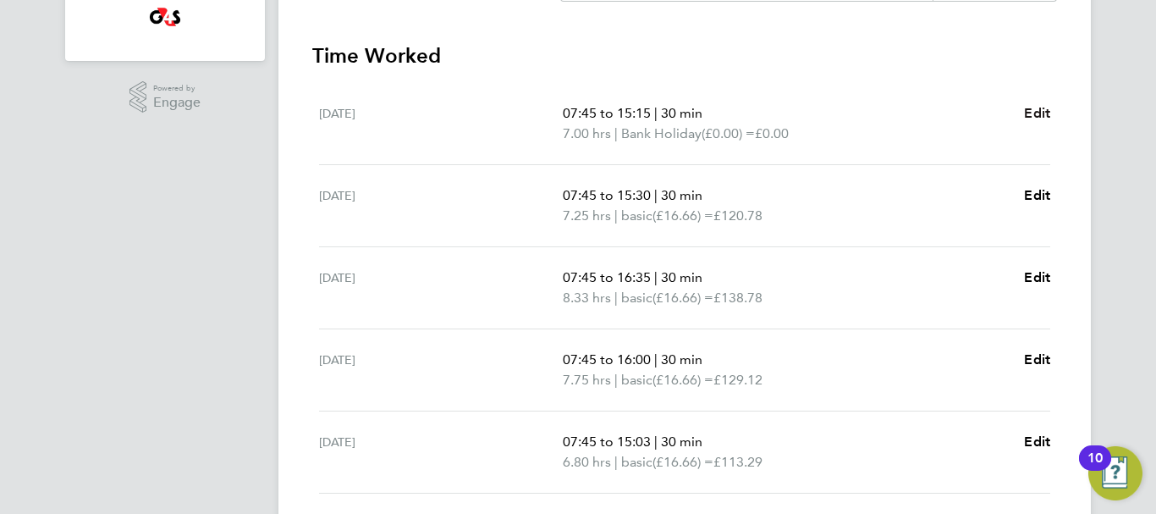
click at [1030, 113] on span "Edit" at bounding box center [1037, 113] width 26 height 16
select select "30"
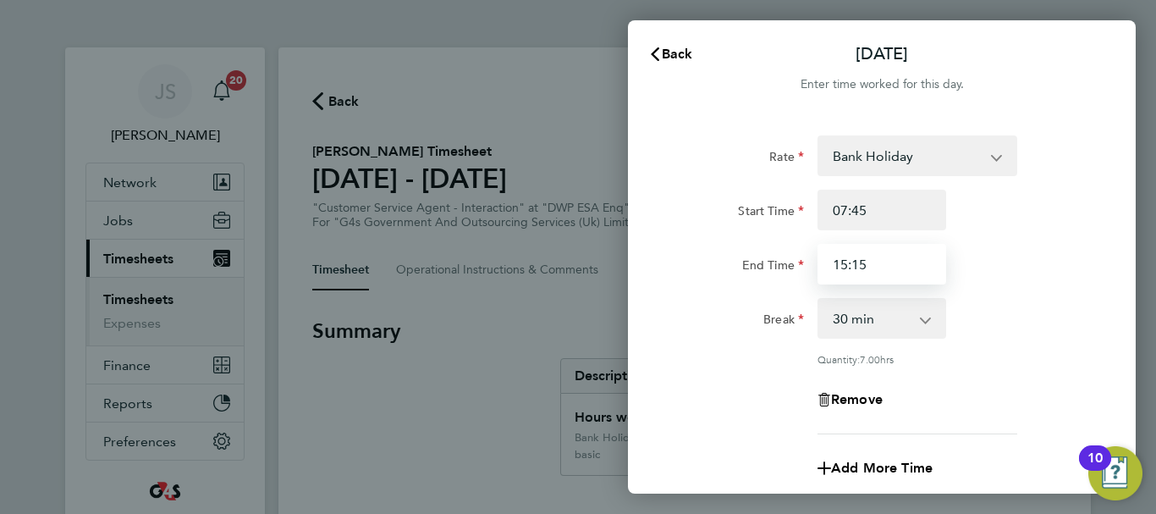
click at [857, 268] on input "15:15" at bounding box center [882, 264] width 129 height 41
type input "15:45"
click at [1058, 262] on div "End Time 15:45" at bounding box center [882, 264] width 427 height 41
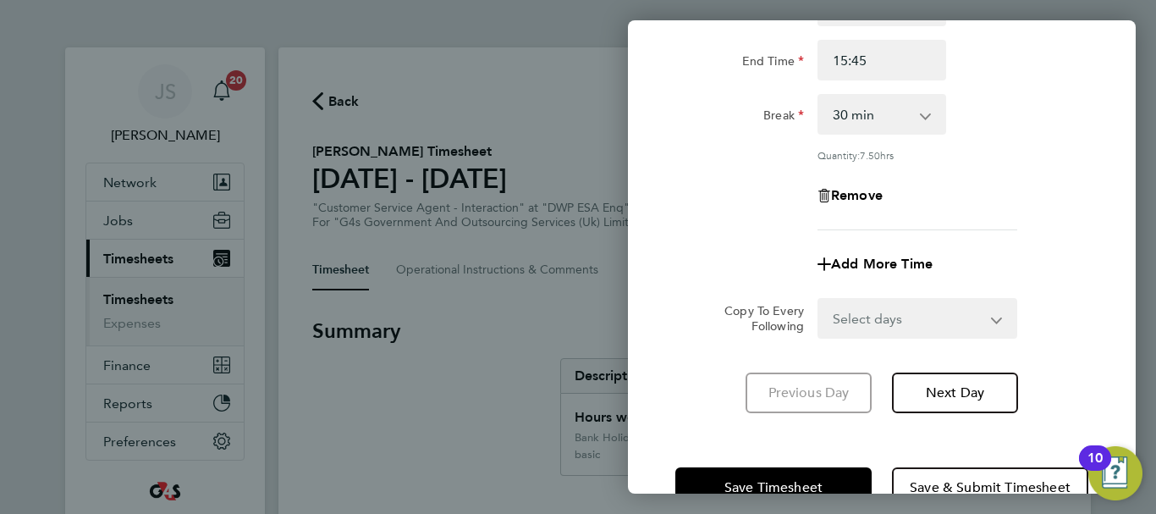
scroll to position [251, 0]
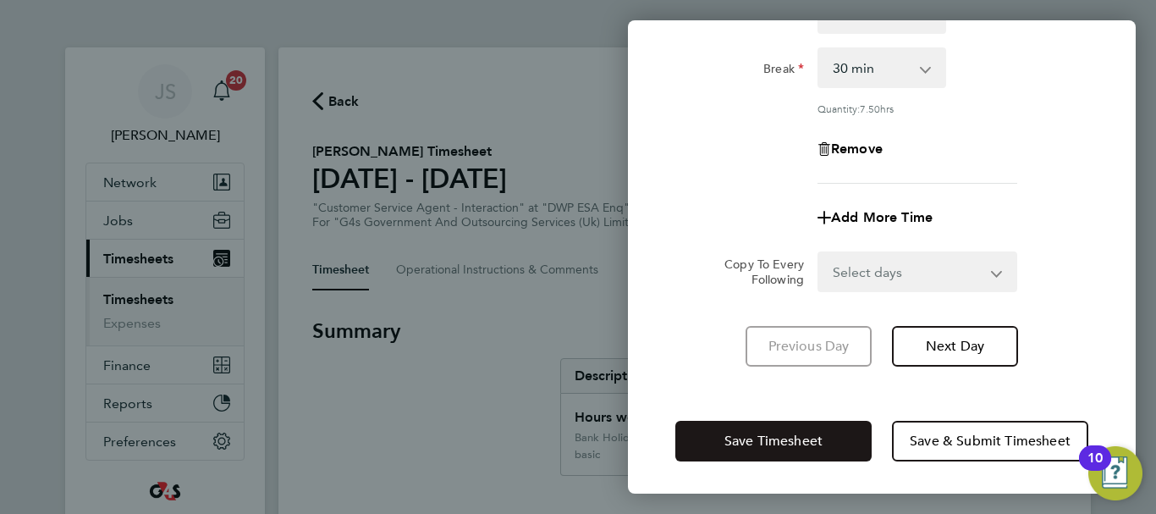
click at [791, 433] on span "Save Timesheet" at bounding box center [774, 441] width 98 height 17
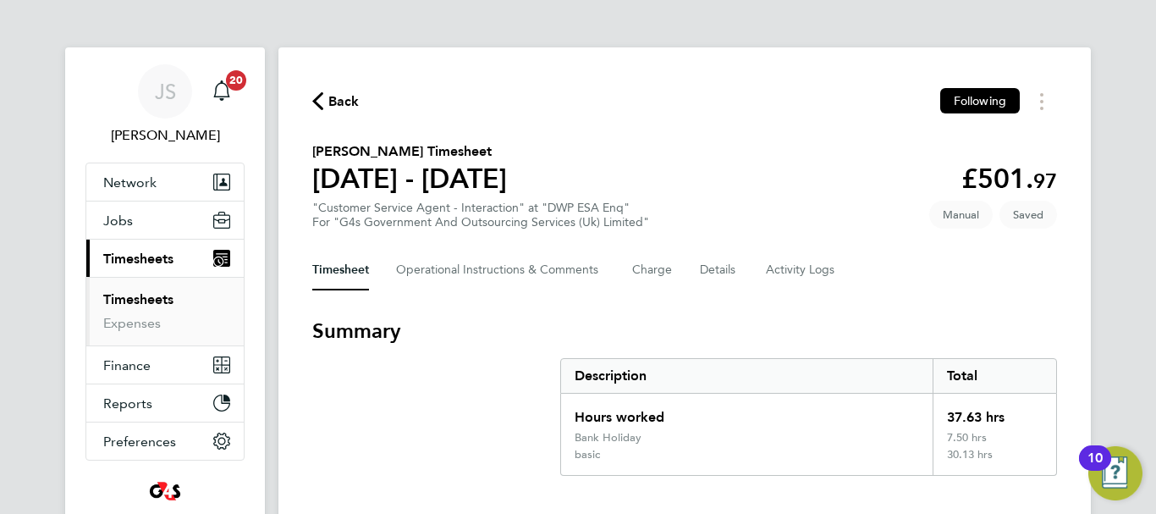
click at [866, 282] on div "Timesheet Operational Instructions & Comments Charge Details Activity Logs" at bounding box center [684, 270] width 745 height 41
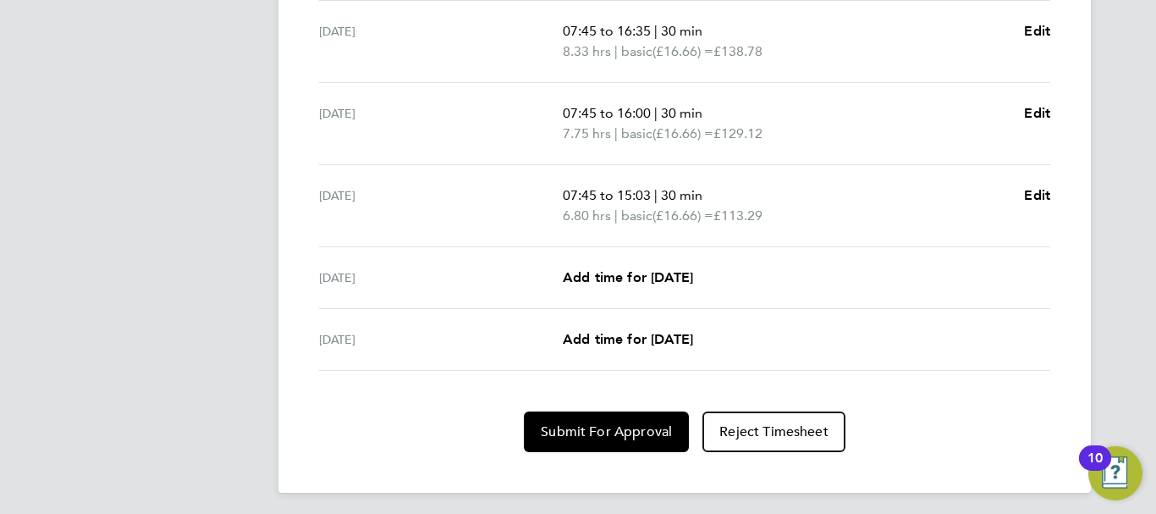
scroll to position [726, 0]
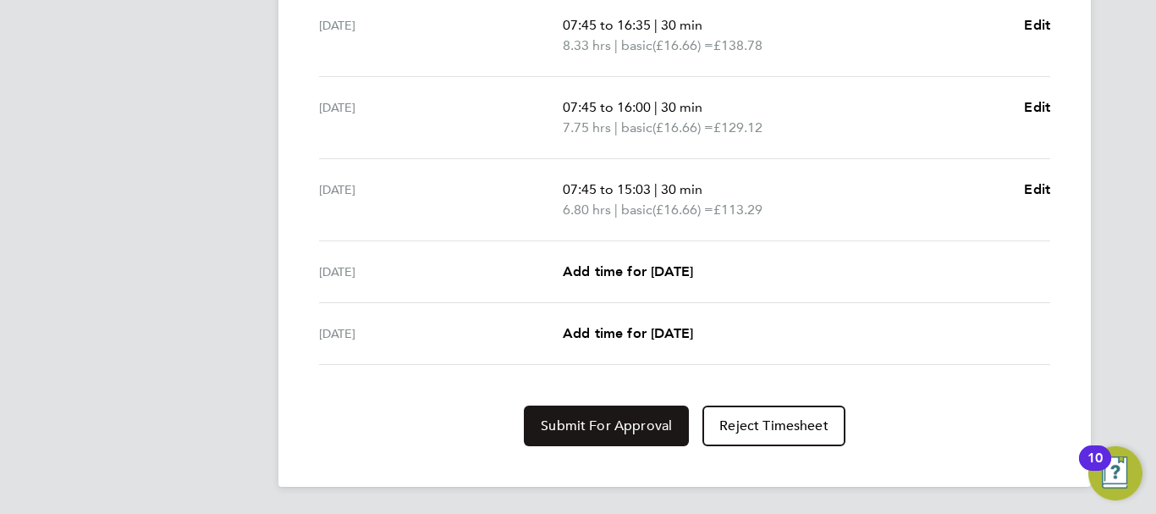
click at [610, 420] on span "Submit For Approval" at bounding box center [606, 425] width 131 height 17
